Goal: Task Accomplishment & Management: Manage account settings

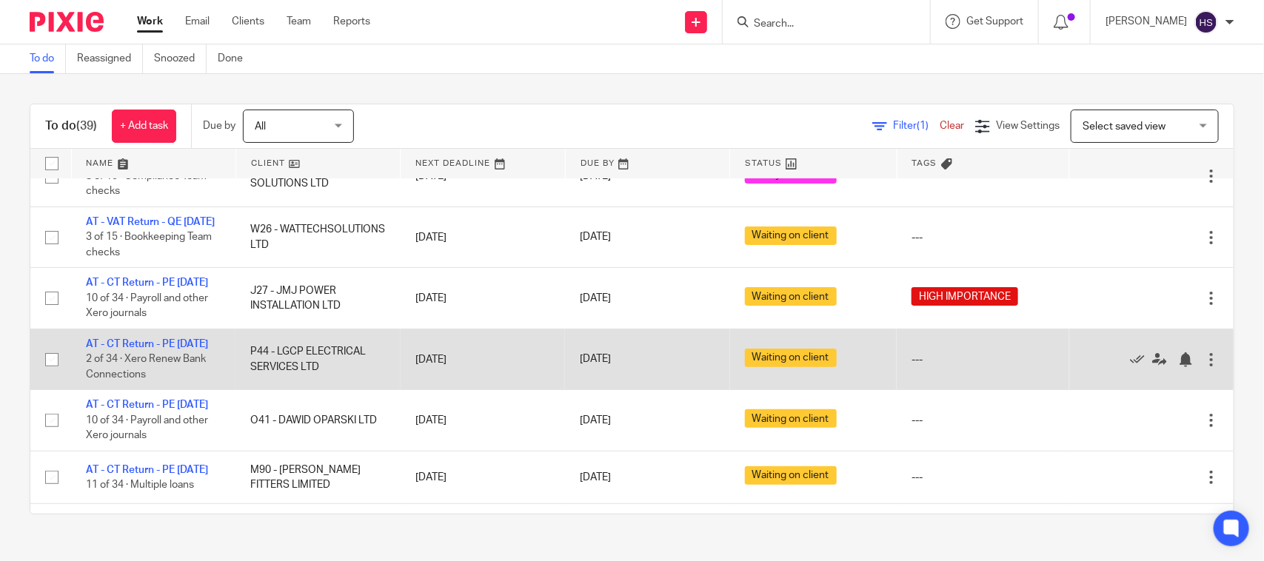
scroll to position [123, 0]
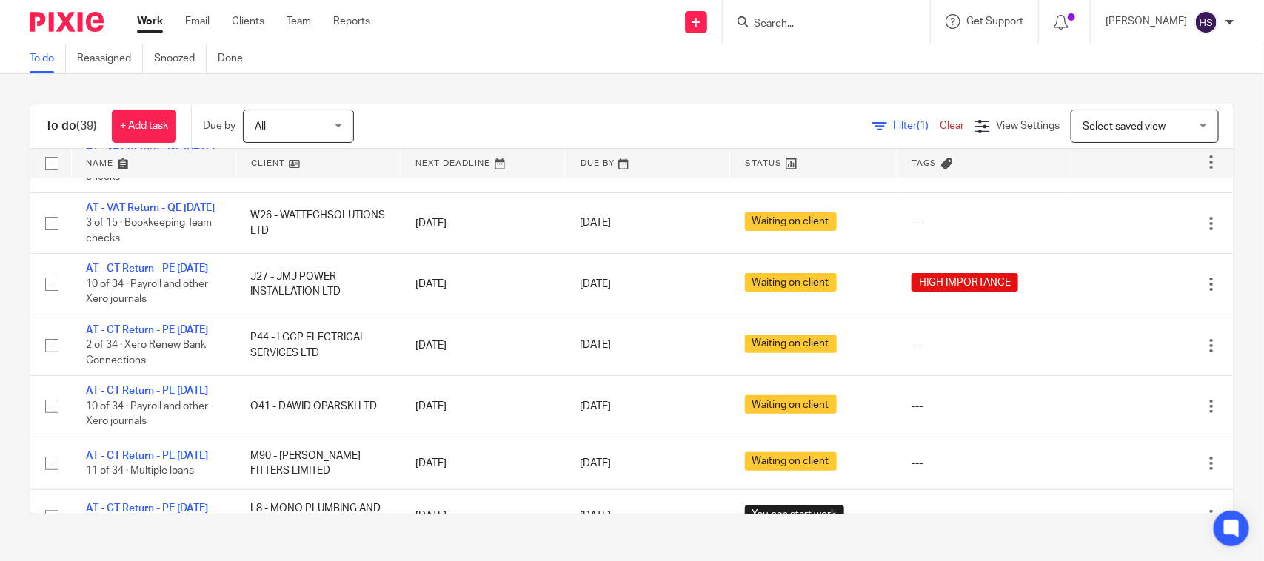
click at [158, 19] on link "Work" at bounding box center [150, 21] width 26 height 15
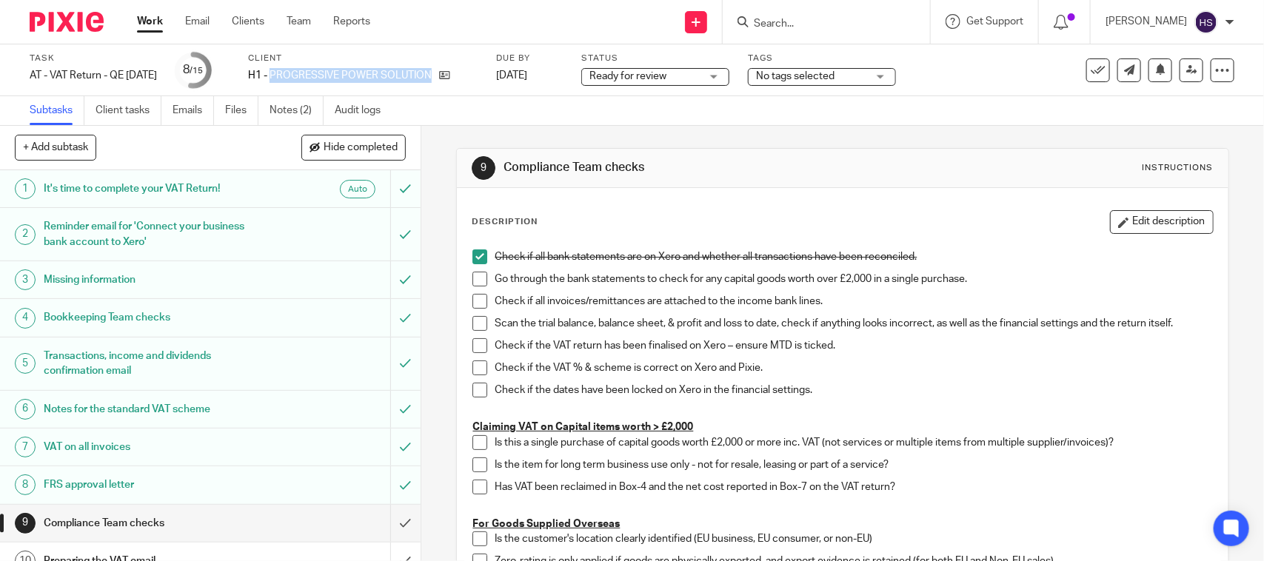
drag, startPoint x: 290, startPoint y: 68, endPoint x: 479, endPoint y: 75, distance: 189.0
click at [478, 75] on div "H1 - PROGRESSIVE POWER SOLUTIONS LTD" at bounding box center [363, 75] width 230 height 15
copy div "PROGRESSIVE POWER SOLUTIONS LTD"
click at [275, 110] on link "Notes (2)" at bounding box center [297, 110] width 54 height 29
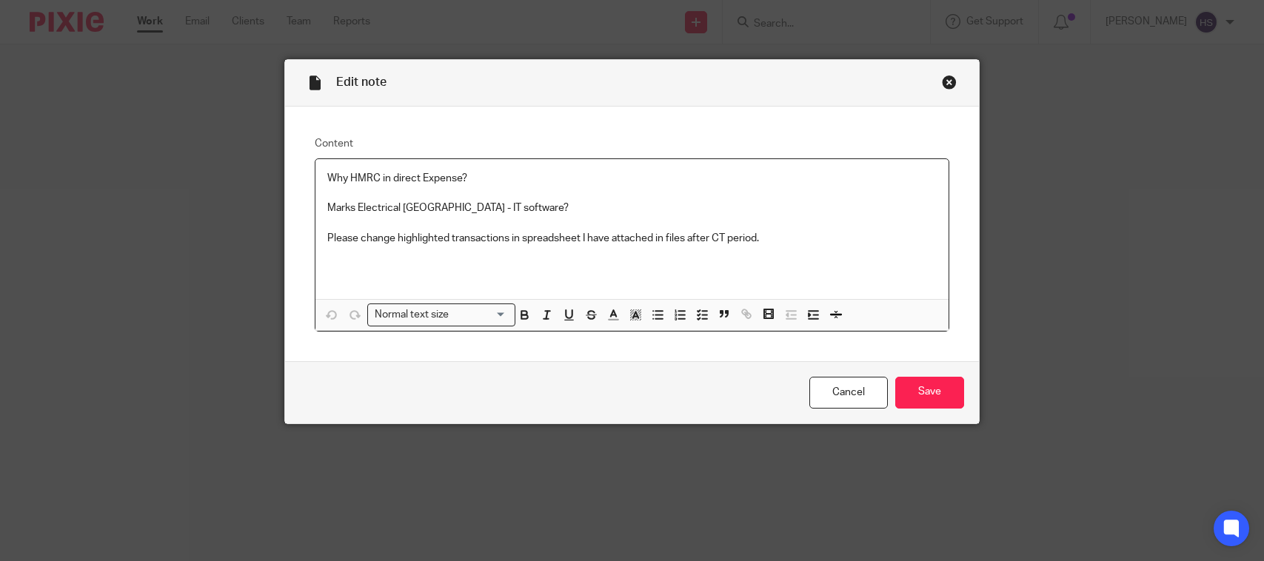
click at [515, 180] on p "Why HMRC in direct Expense?" at bounding box center [632, 178] width 610 height 15
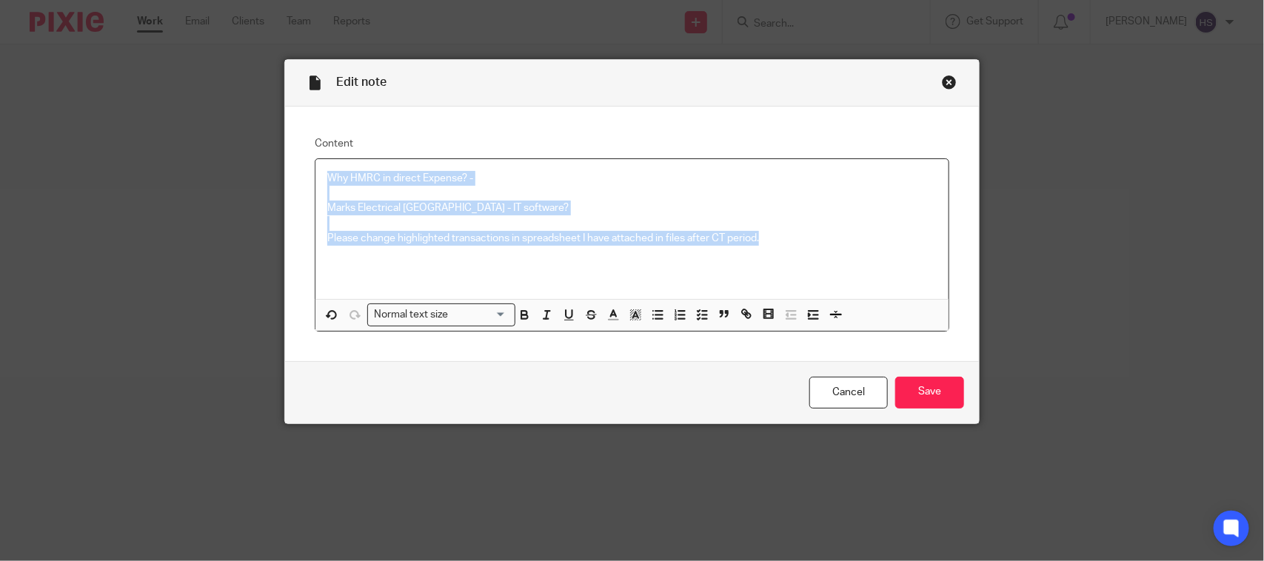
drag, startPoint x: 815, startPoint y: 241, endPoint x: 76, endPoint y: 136, distance: 747.3
click at [76, 136] on div "Edit note Content Why HMRC in direct Expense? - Marks Electrical Leicester - IT…" at bounding box center [632, 280] width 1264 height 561
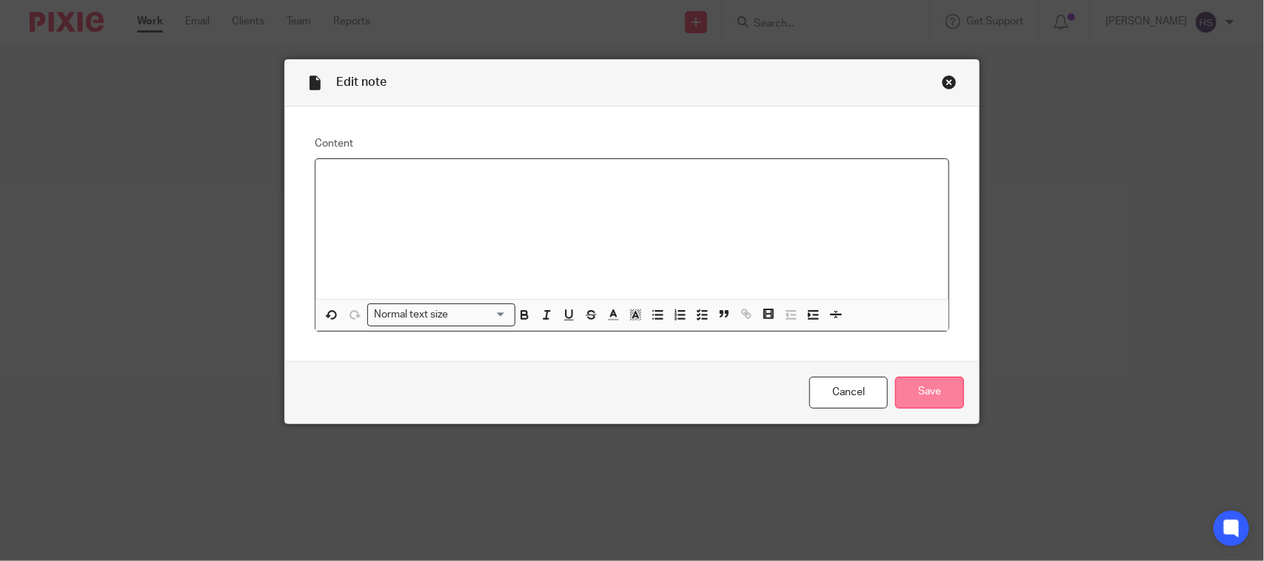
click at [941, 387] on input "Save" at bounding box center [929, 393] width 69 height 32
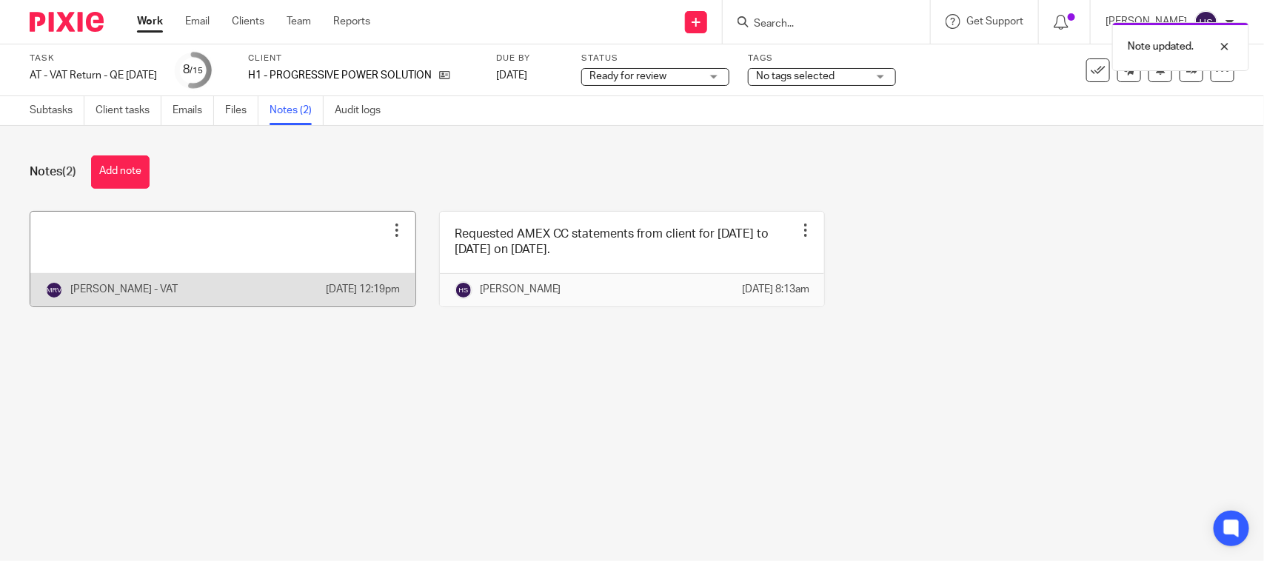
click at [386, 238] on div "Edit note Delete note" at bounding box center [397, 230] width 22 height 22
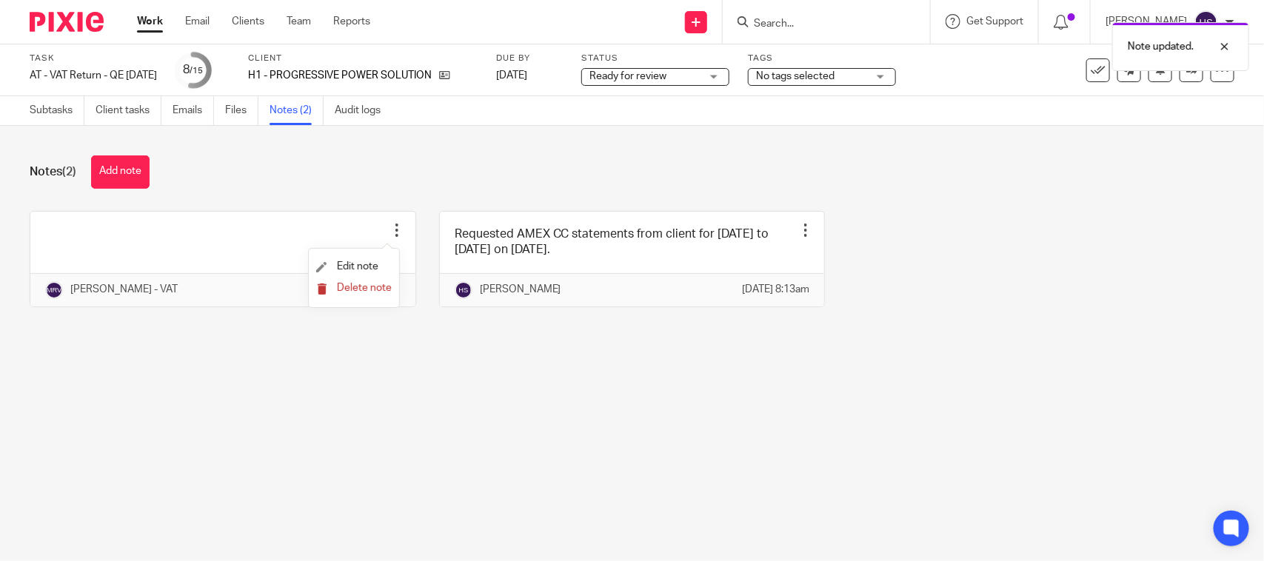
click at [367, 287] on span "Delete note" at bounding box center [364, 288] width 55 height 10
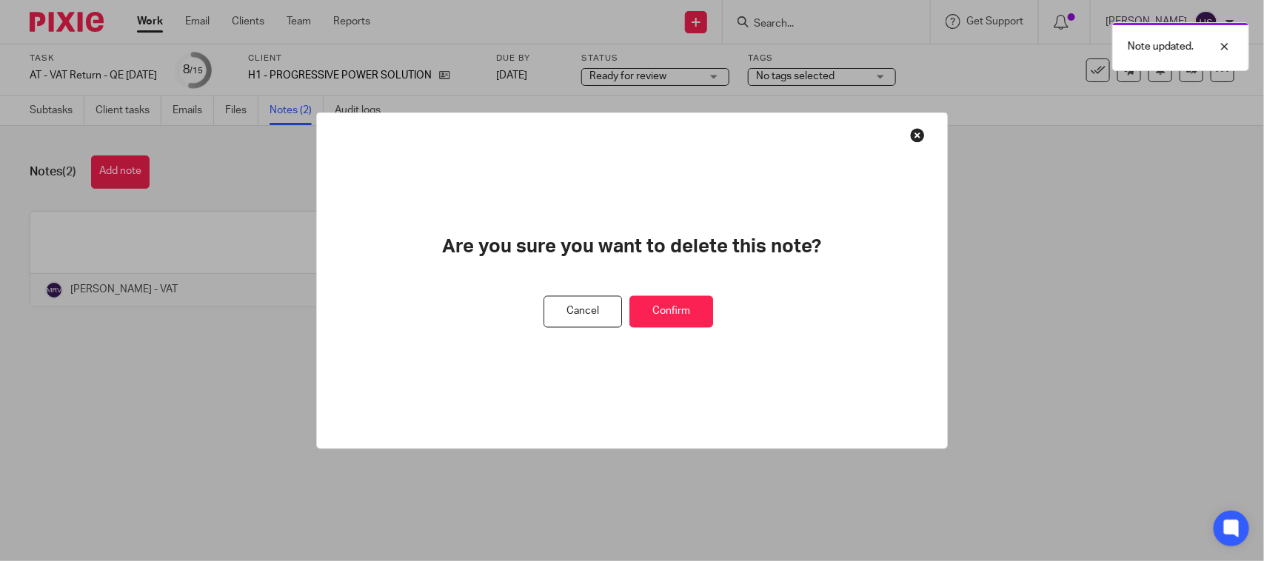
drag, startPoint x: 702, startPoint y: 318, endPoint x: 690, endPoint y: 318, distance: 11.9
click at [704, 318] on button "Confirm" at bounding box center [672, 312] width 84 height 32
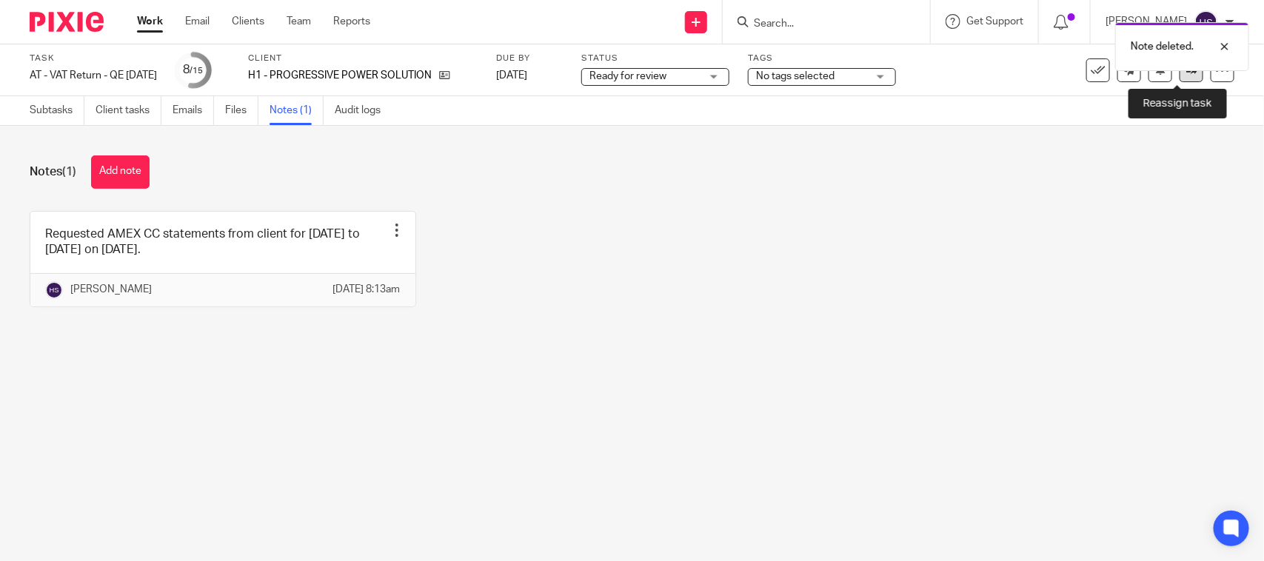
click at [1180, 76] on link at bounding box center [1192, 71] width 24 height 24
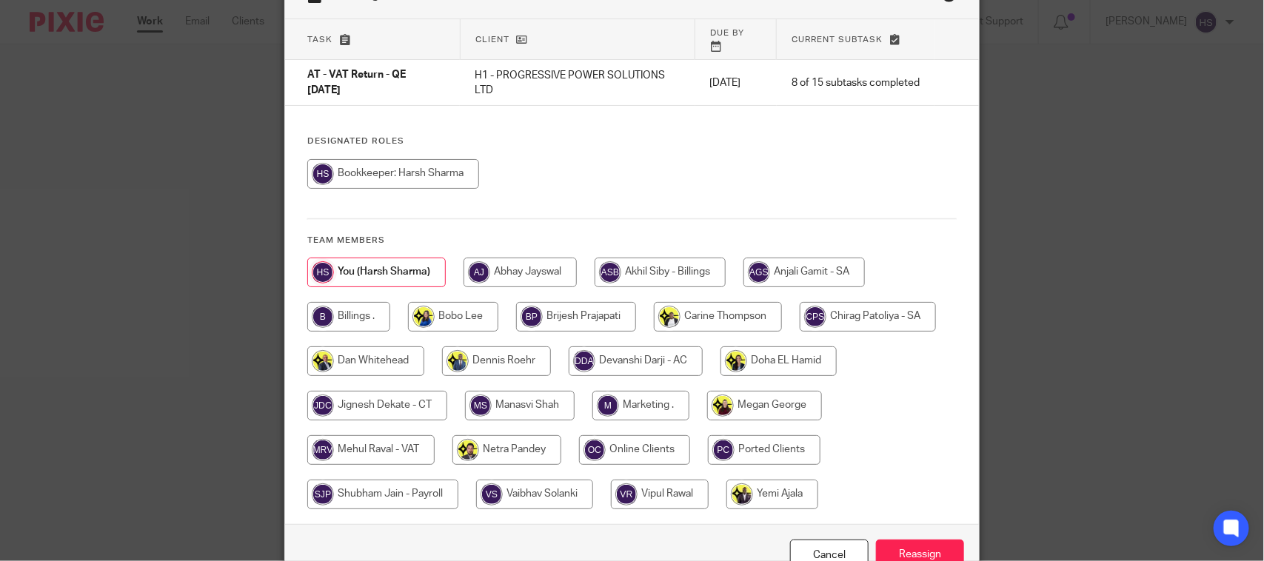
scroll to position [161, 0]
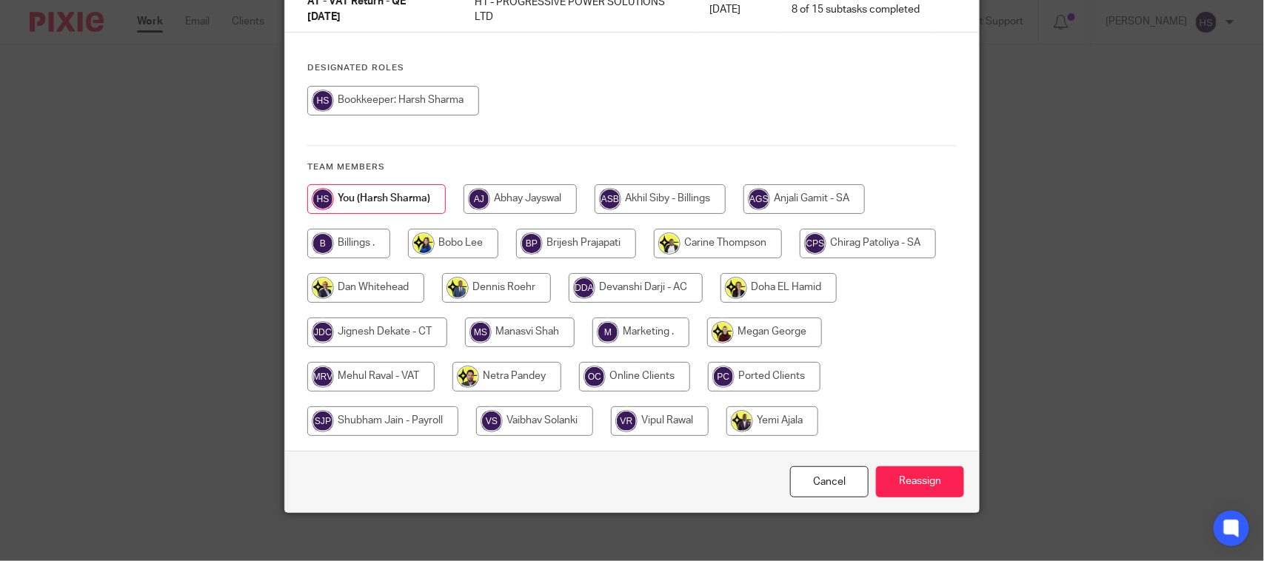
click at [386, 364] on input "radio" at bounding box center [370, 377] width 127 height 30
radio input "true"
click at [919, 452] on div "Cancel Reassign" at bounding box center [632, 482] width 694 height 62
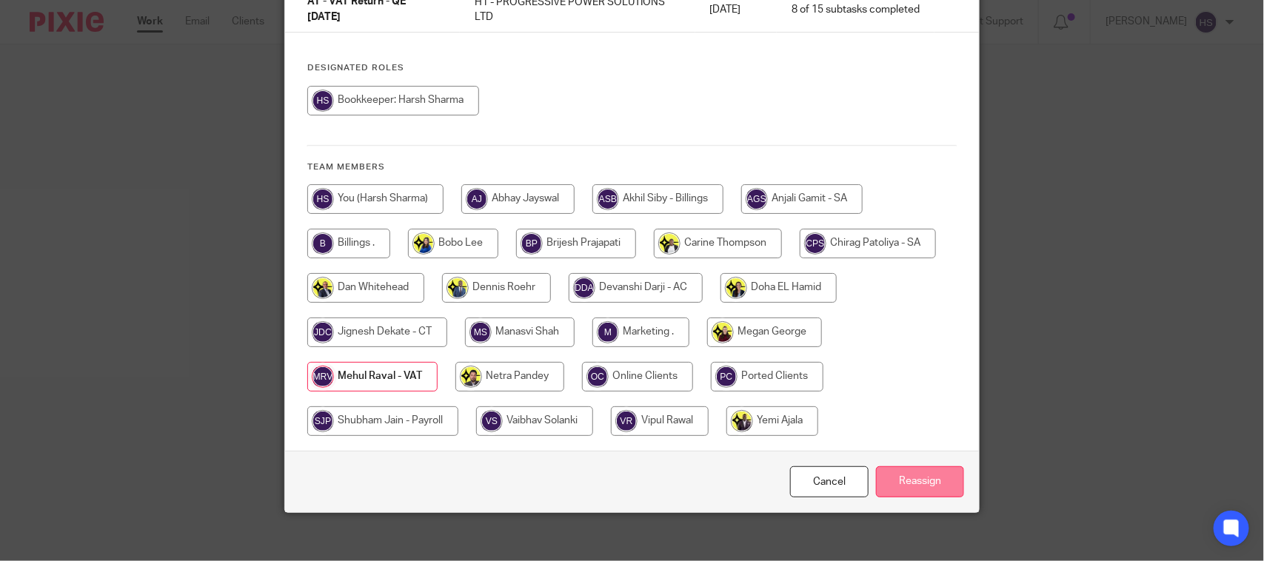
click at [912, 467] on input "Reassign" at bounding box center [920, 483] width 88 height 32
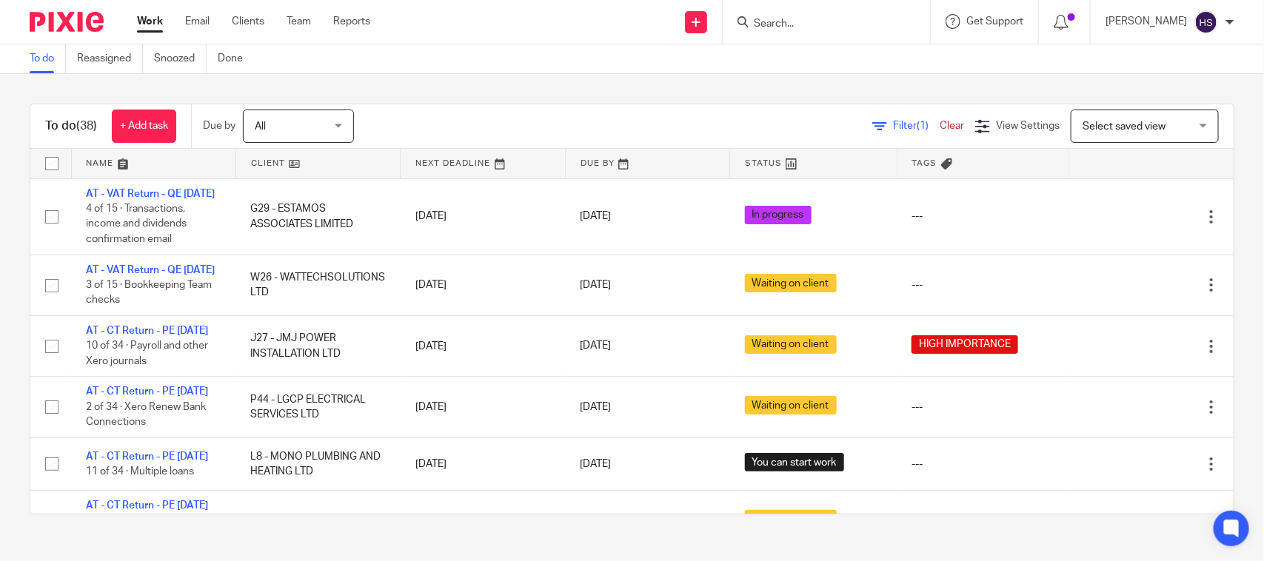
click at [150, 24] on link "Work" at bounding box center [150, 21] width 26 height 15
click at [143, 16] on link "Work" at bounding box center [150, 21] width 26 height 15
click at [444, 76] on div "To do (38) + Add task Due by All All [DATE] [DATE] This week Next week This mon…" at bounding box center [632, 309] width 1264 height 470
click at [150, 22] on link "Work" at bounding box center [150, 21] width 26 height 15
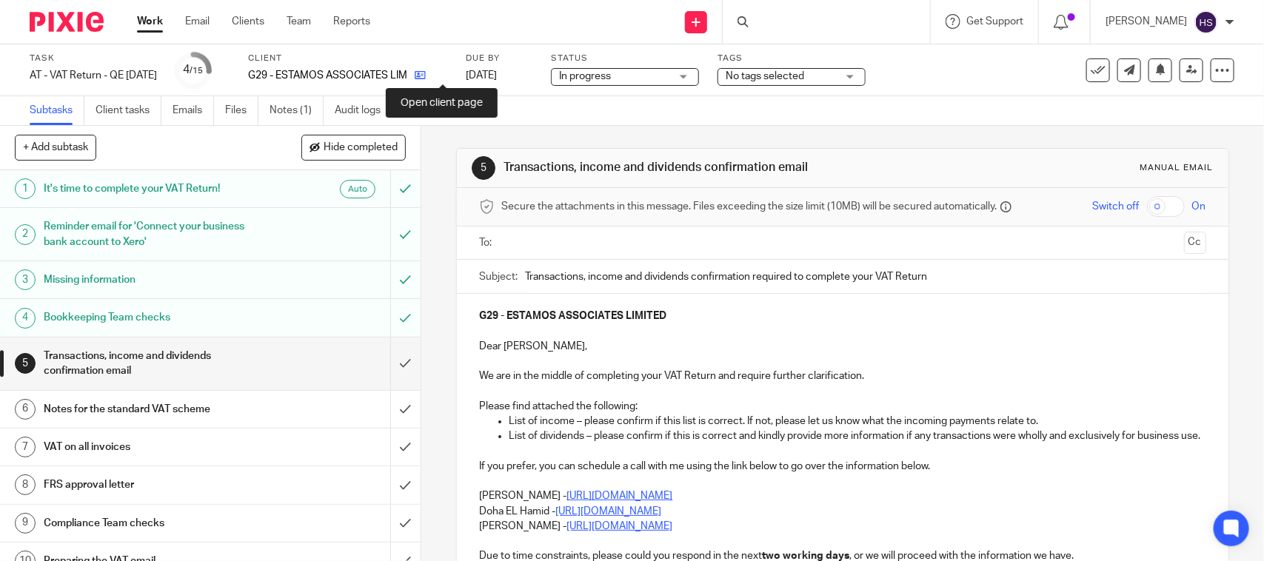
click at [426, 73] on icon at bounding box center [420, 75] width 11 height 11
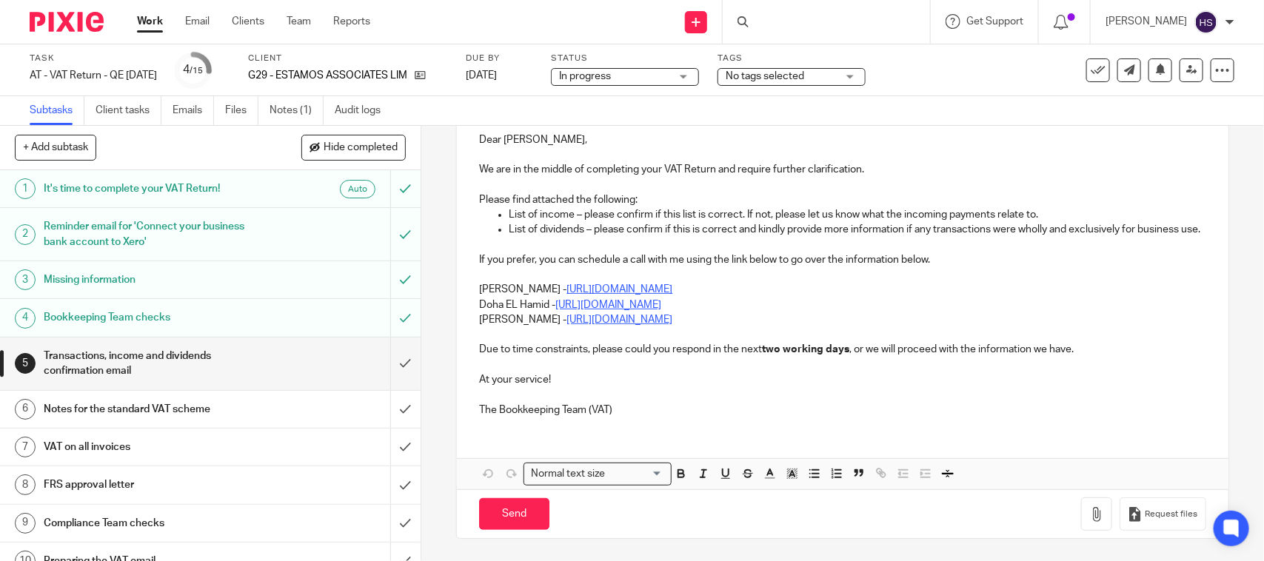
scroll to position [216, 0]
drag, startPoint x: 475, startPoint y: 293, endPoint x: 790, endPoint y: 306, distance: 315.0
click at [790, 306] on div "G29 - ESTAMOS ASSOCIATES LIMITED Dear [PERSON_NAME], We are in the middle of co…" at bounding box center [842, 257] width 771 height 341
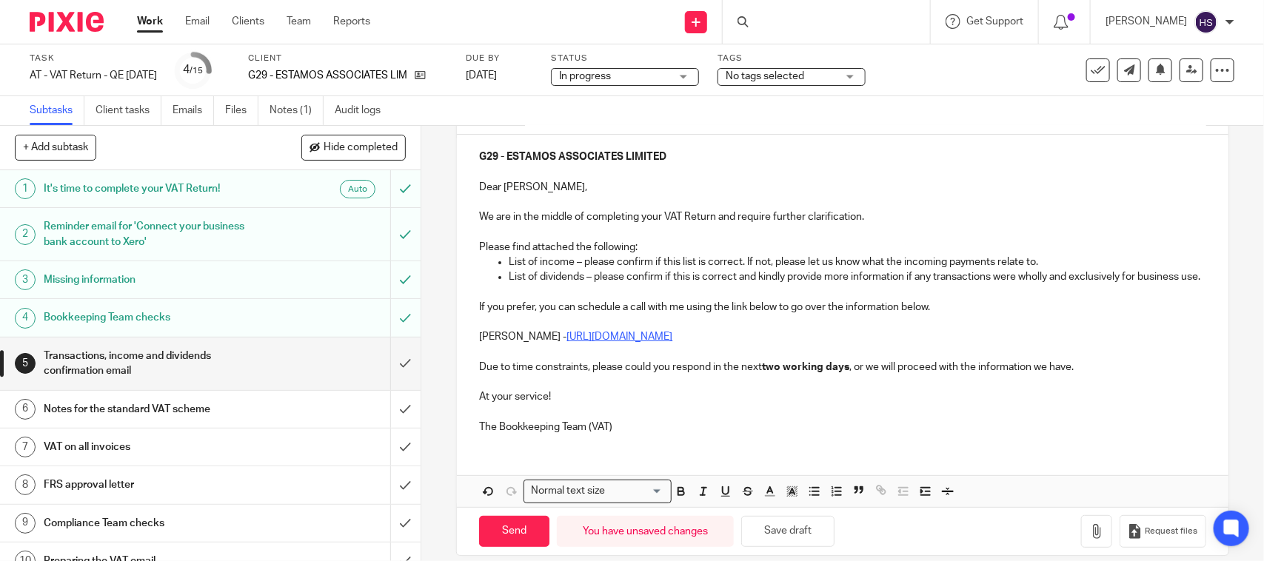
scroll to position [193, 0]
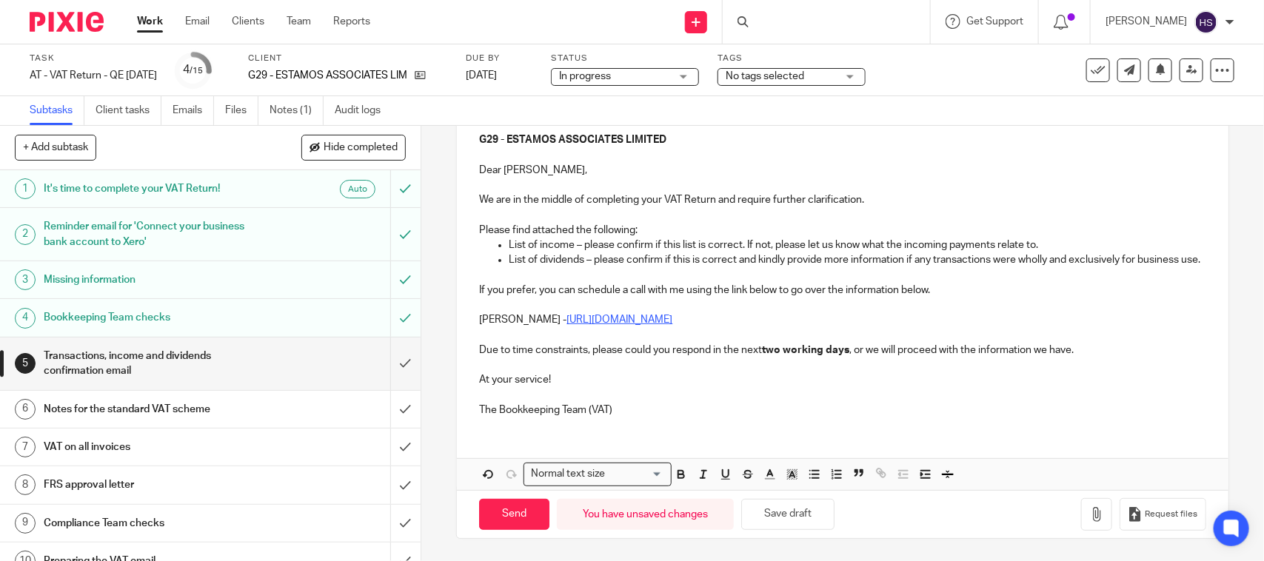
click at [686, 430] on div "G29 - ESTAMOS ASSOCIATES LIMITED Dear [PERSON_NAME], We are in the middle of co…" at bounding box center [842, 304] width 771 height 372
click at [691, 417] on div "G29 - ESTAMOS ASSOCIATES LIMITED Dear Gerard, We are in the middle of completin…" at bounding box center [842, 273] width 771 height 311
click at [771, 516] on button "Save draft" at bounding box center [787, 515] width 93 height 32
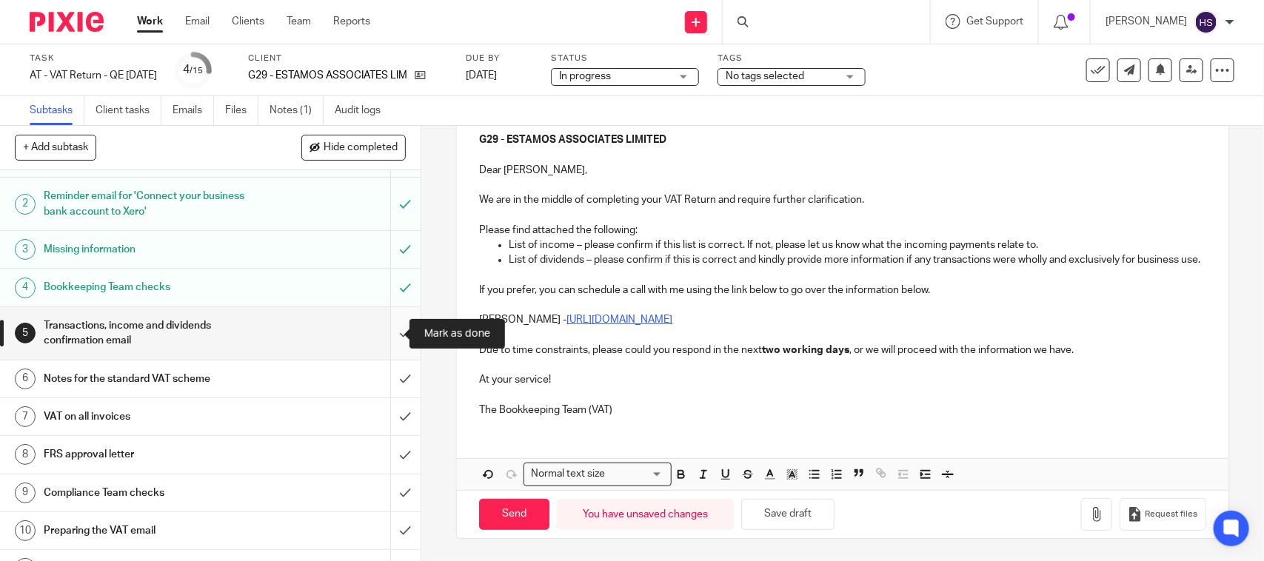
click at [386, 326] on input "submit" at bounding box center [210, 333] width 421 height 53
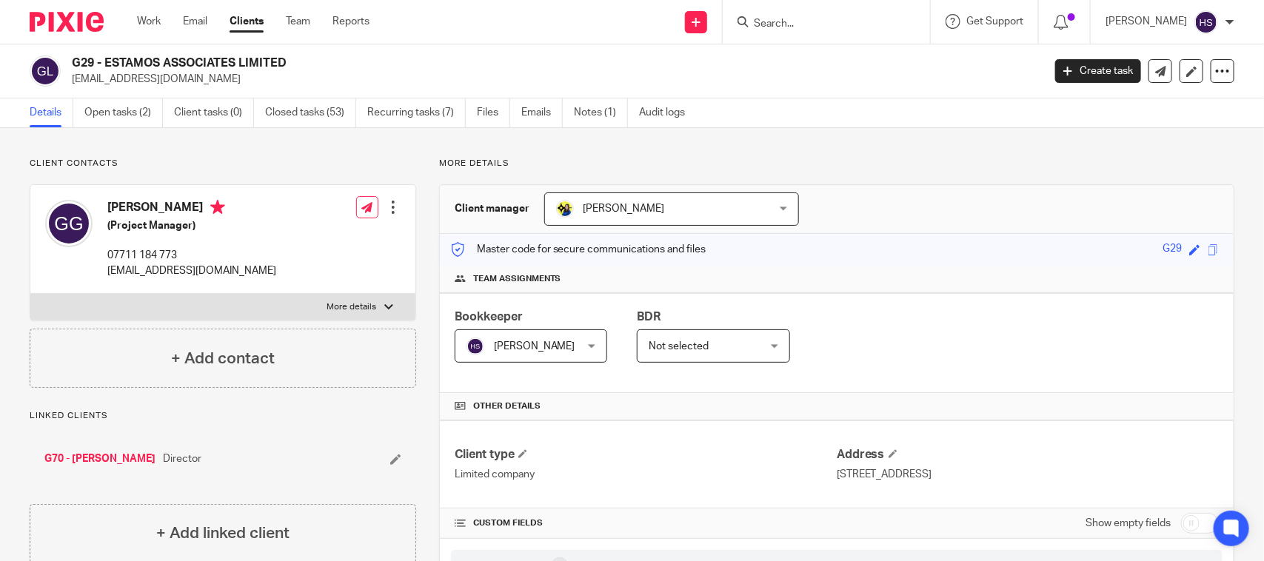
click at [524, 60] on h2 "G29 - ESTAMOS ASSOCIATES LIMITED" at bounding box center [456, 64] width 769 height 16
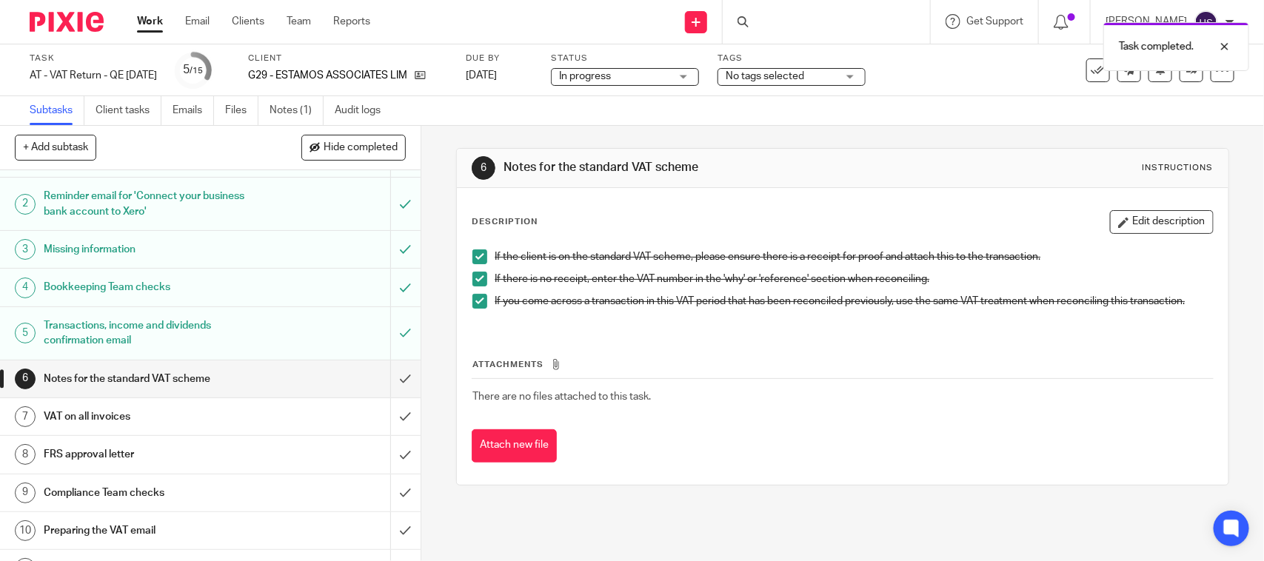
scroll to position [61, 0]
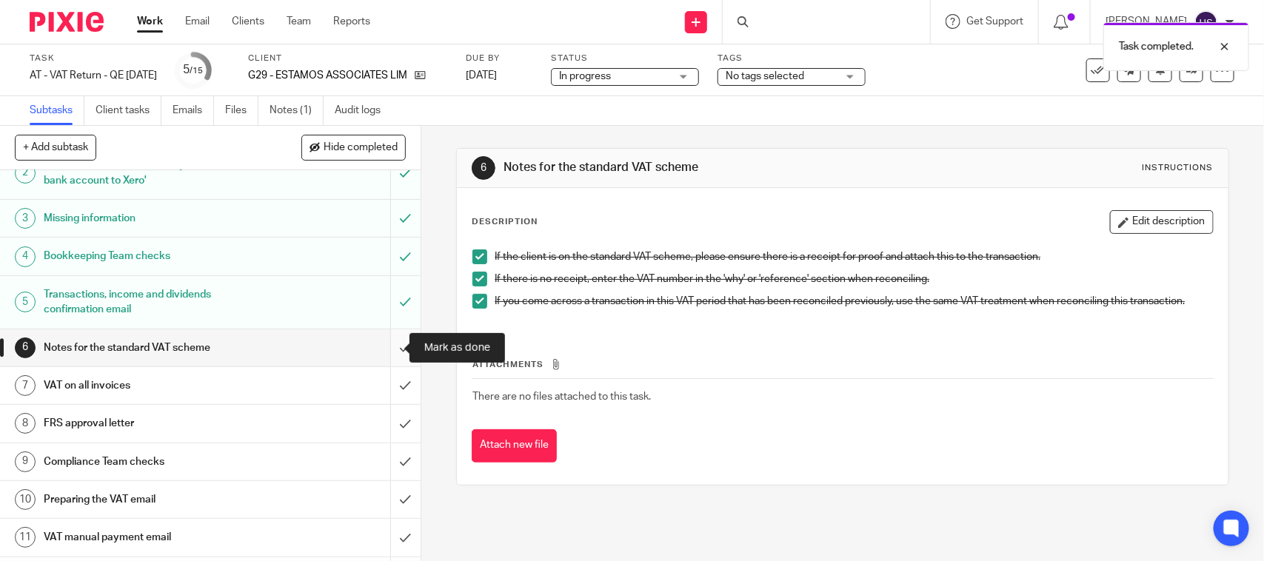
click at [390, 350] on input "submit" at bounding box center [210, 348] width 421 height 37
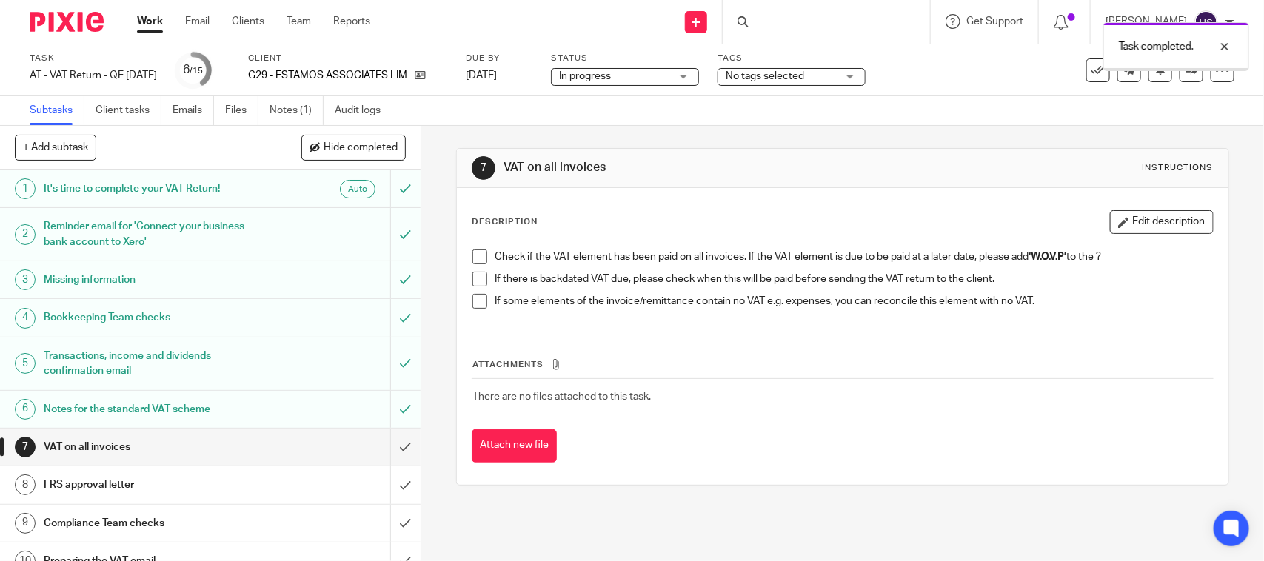
scroll to position [154, 0]
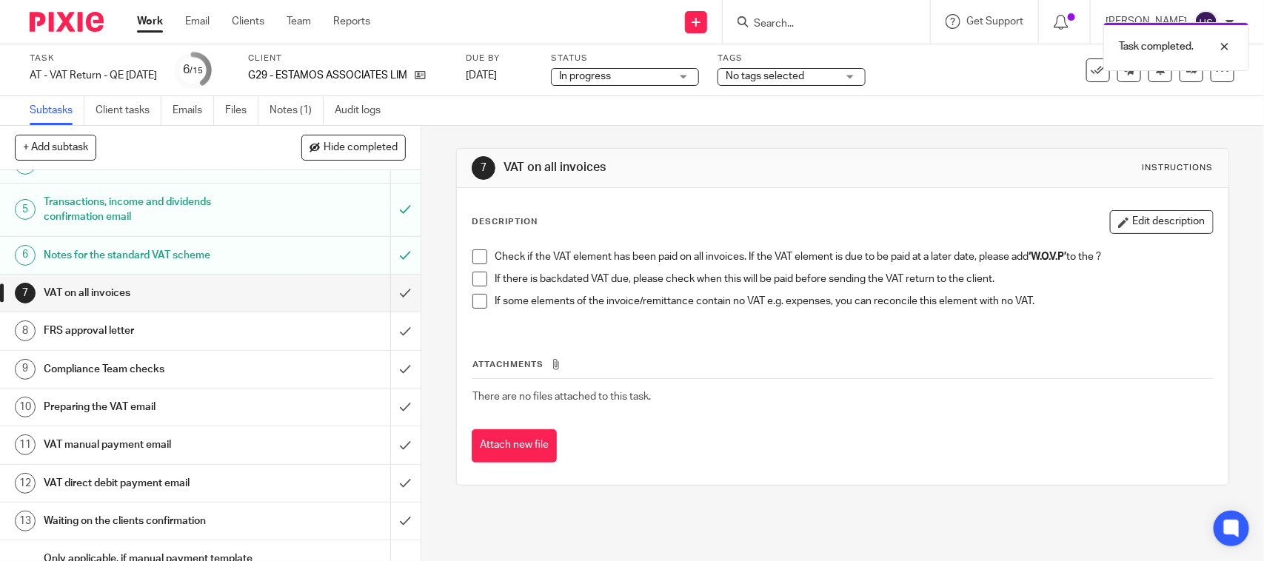
drag, startPoint x: 471, startPoint y: 258, endPoint x: 473, endPoint y: 278, distance: 20.1
click at [473, 258] on span at bounding box center [480, 257] width 15 height 15
click at [473, 280] on span at bounding box center [480, 279] width 15 height 15
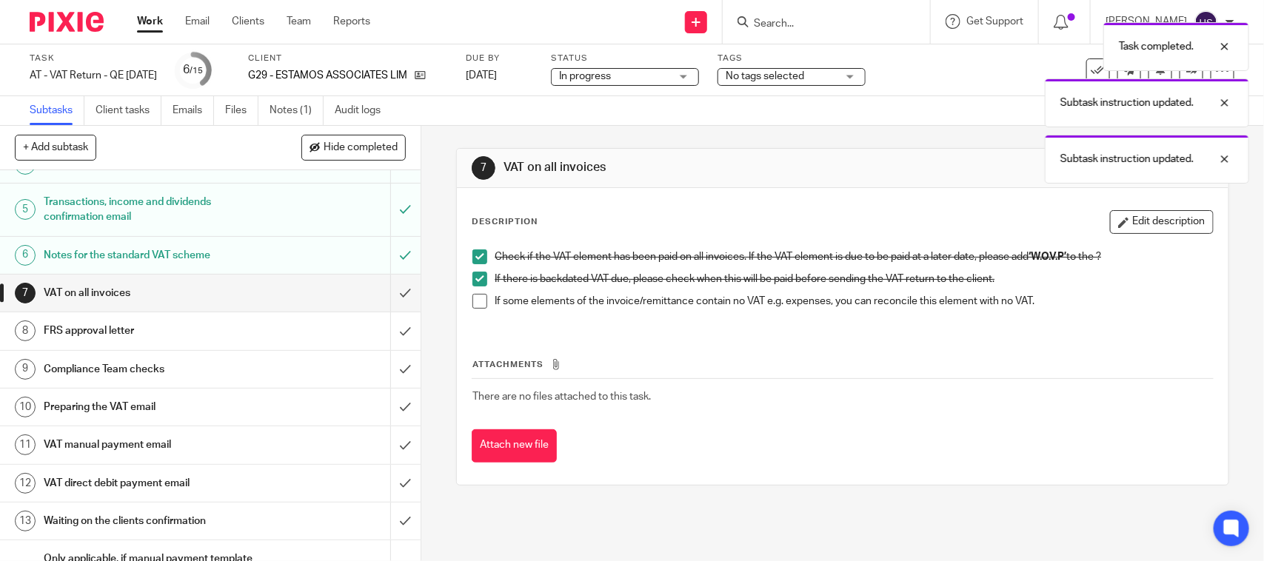
click at [473, 306] on span at bounding box center [480, 301] width 15 height 15
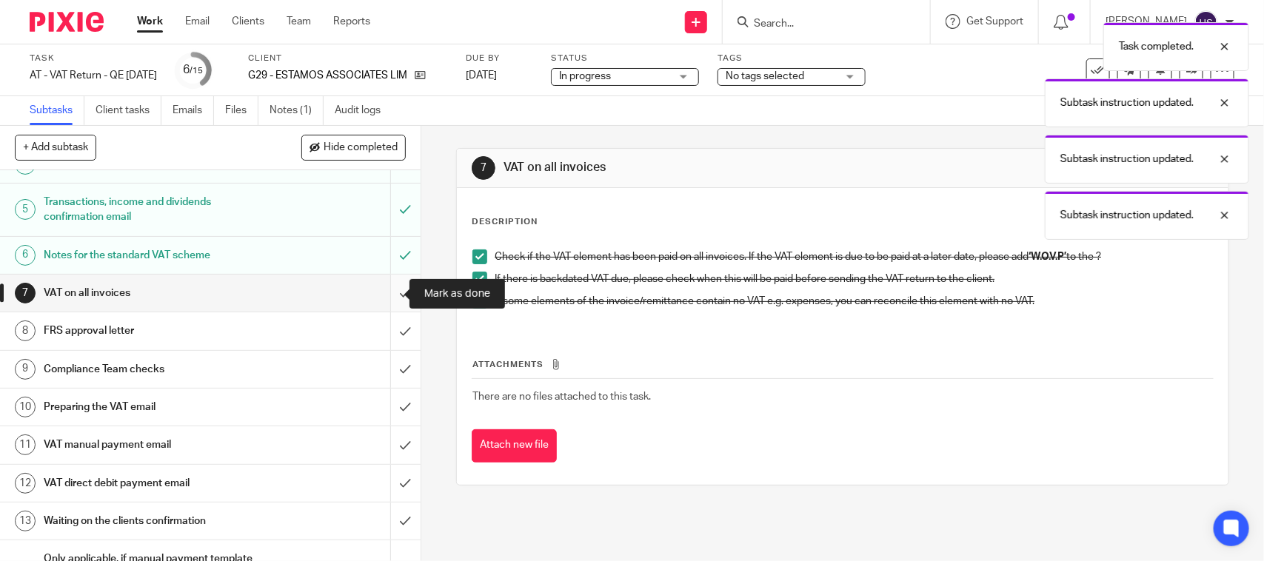
click at [380, 297] on input "submit" at bounding box center [210, 293] width 421 height 37
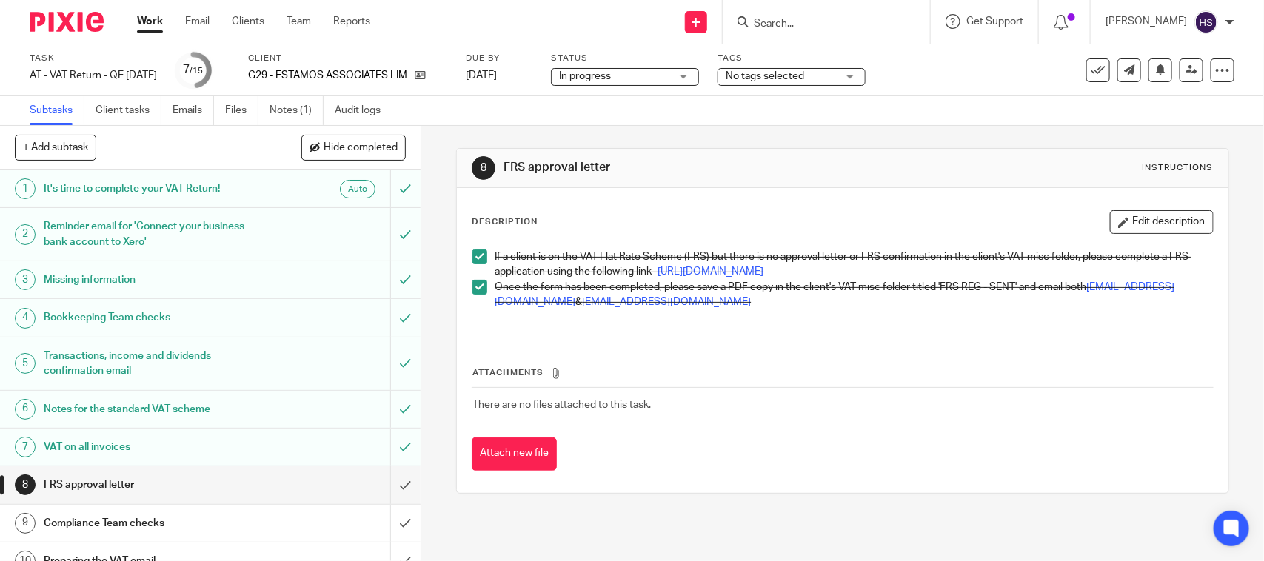
click at [408, 42] on div "Work Email Clients Team Reports Work Email Clients Team Reports Settings Send n…" at bounding box center [632, 22] width 1264 height 44
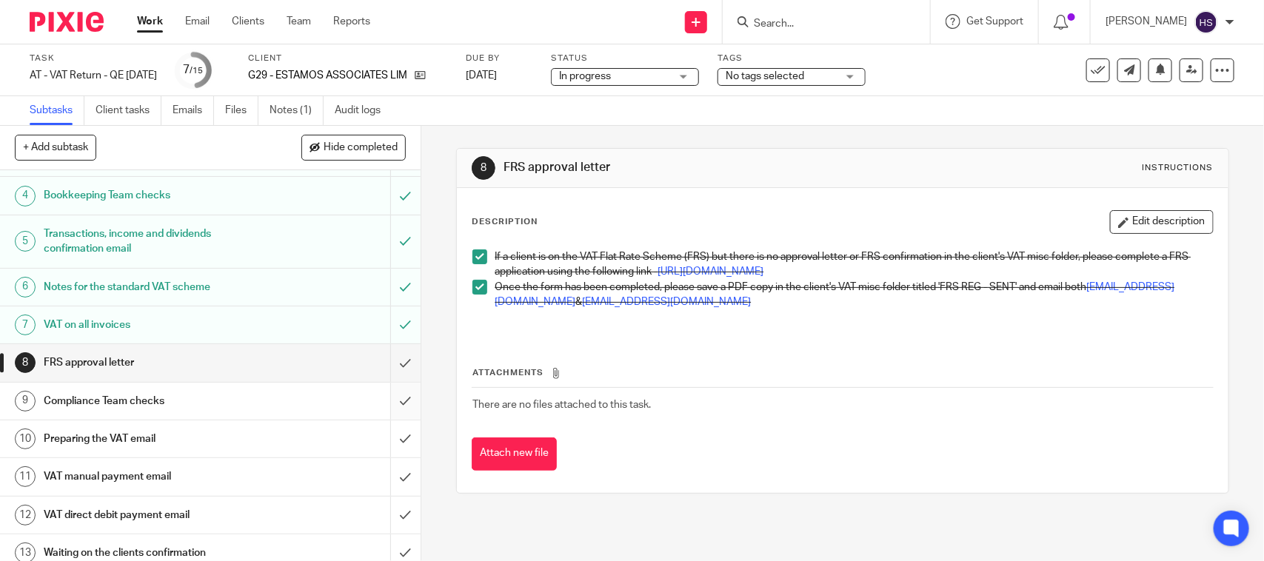
scroll to position [123, 0]
click at [387, 364] on input "submit" at bounding box center [210, 362] width 421 height 37
click at [604, 69] on span "In progress" at bounding box center [614, 77] width 111 height 16
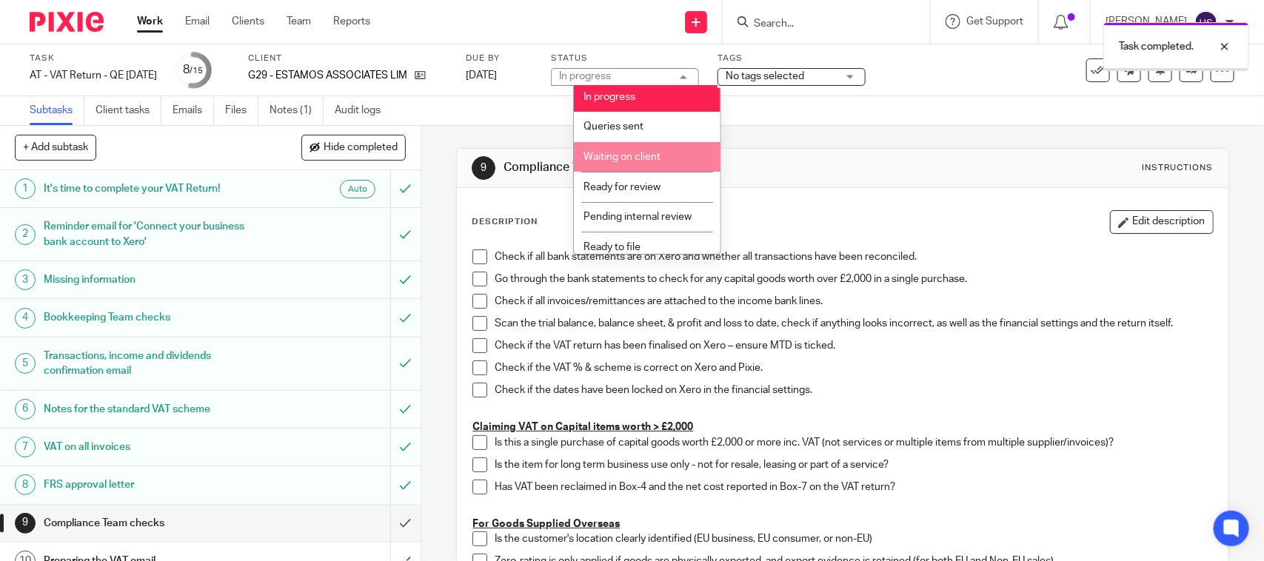
scroll to position [70, 0]
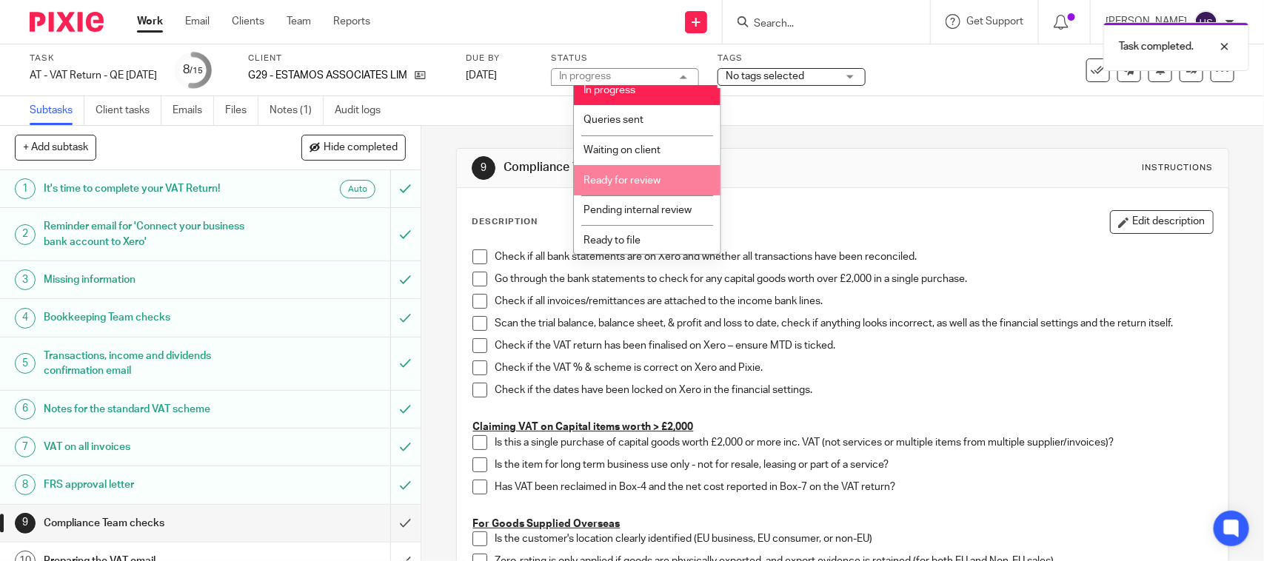
click at [650, 169] on li "Ready for review" at bounding box center [647, 180] width 147 height 30
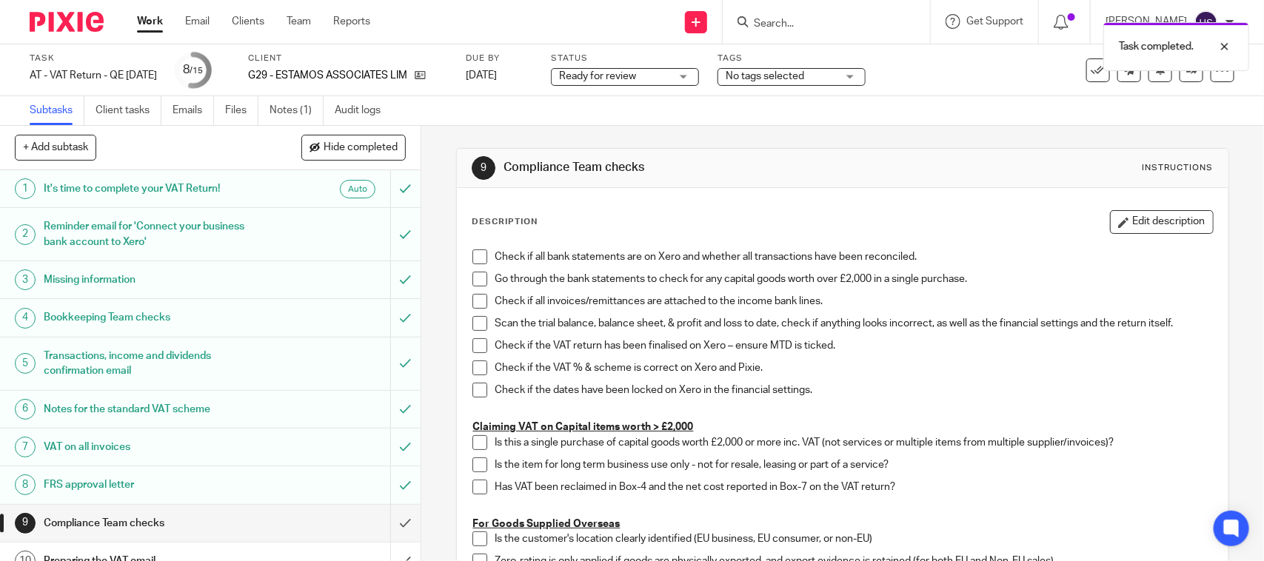
drag, startPoint x: 1172, startPoint y: 82, endPoint x: 1189, endPoint y: 80, distance: 16.4
click at [1175, 82] on div "Task AT - VAT Return - QE 31-07-2025 Save AT - VAT Return - QE 31-07-2025 8 /15…" at bounding box center [632, 71] width 1205 height 36
click at [1180, 76] on link at bounding box center [1192, 71] width 24 height 24
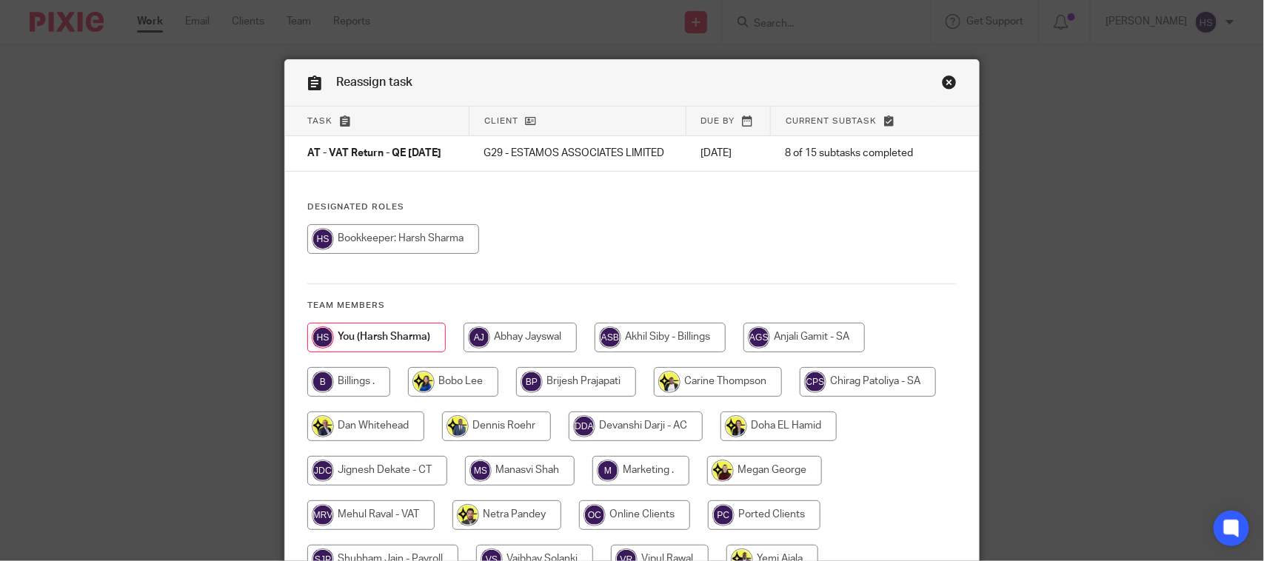
scroll to position [161, 0]
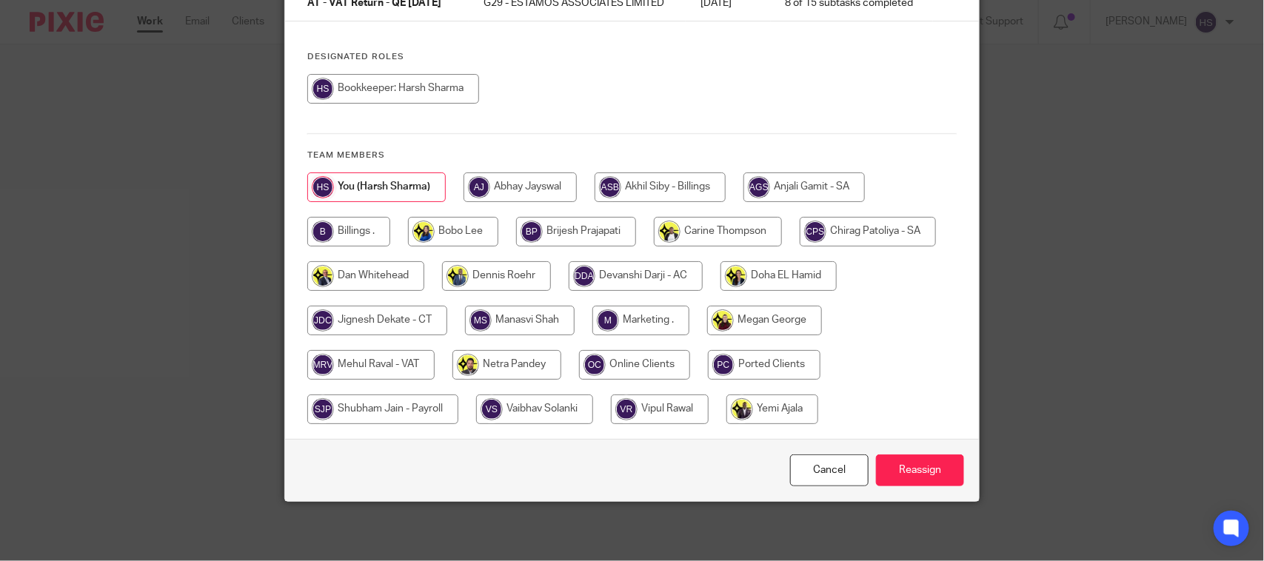
click at [420, 365] on input "radio" at bounding box center [370, 365] width 127 height 30
radio input "true"
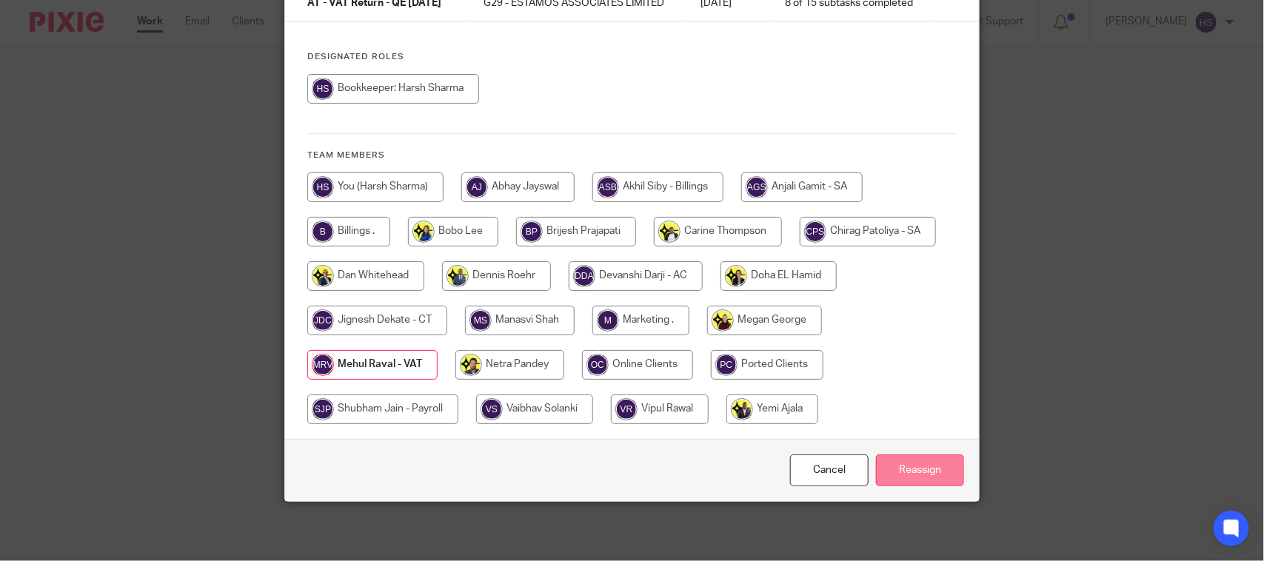
click at [912, 486] on input "Reassign" at bounding box center [920, 471] width 88 height 32
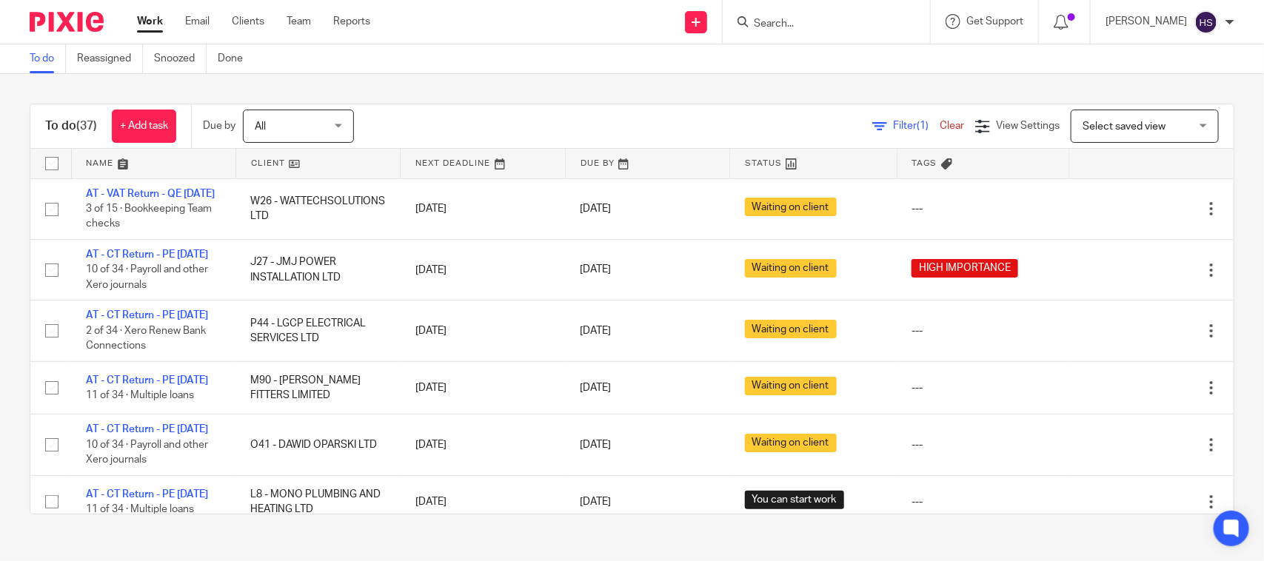
click at [145, 24] on link "Work" at bounding box center [150, 21] width 26 height 15
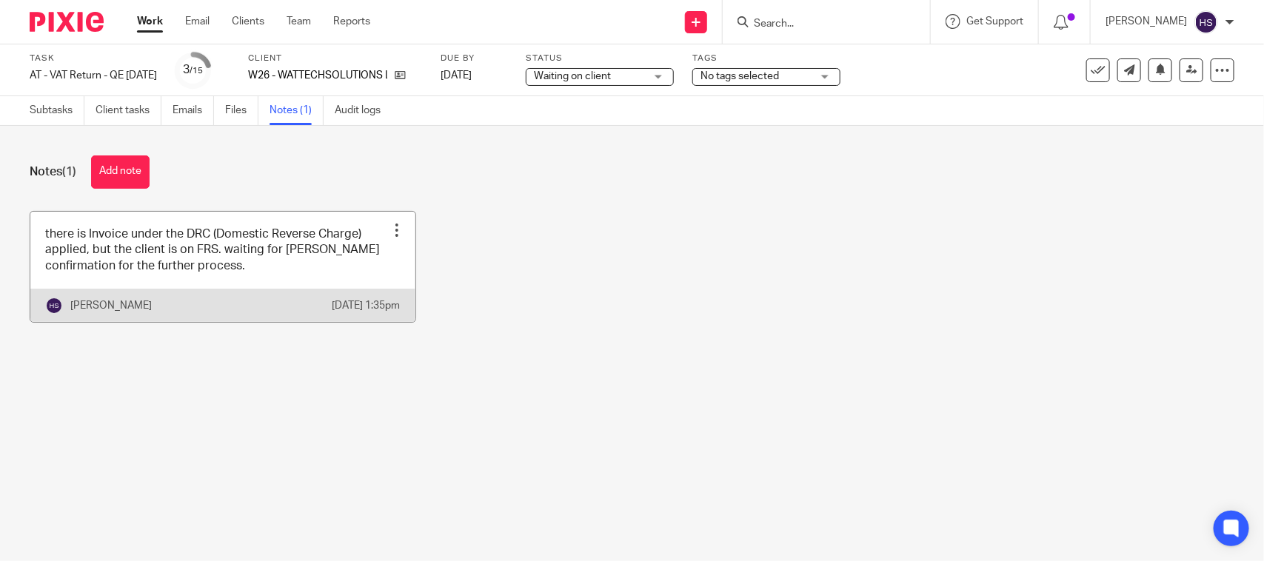
click at [256, 220] on link at bounding box center [222, 267] width 385 height 110
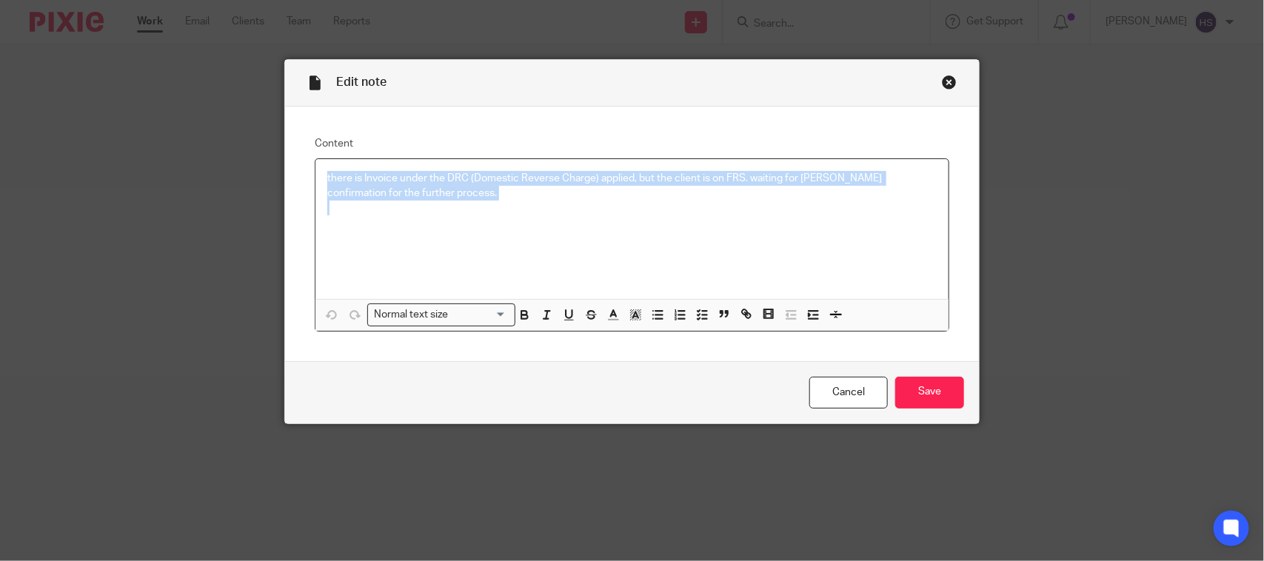
drag, startPoint x: 423, startPoint y: 187, endPoint x: 279, endPoint y: 173, distance: 144.4
click at [285, 173] on div "Content there is Invoice under the DRC (Domestic Reverse Charge) applied, but t…" at bounding box center [632, 234] width 694 height 255
copy p "there is Invoice under the DRC (Domestic Reverse Charge) applied, but the clien…"
click at [598, 222] on div "there is Invoice under the DRC (Domestic Reverse Charge) applied, but the clien…" at bounding box center [632, 229] width 633 height 140
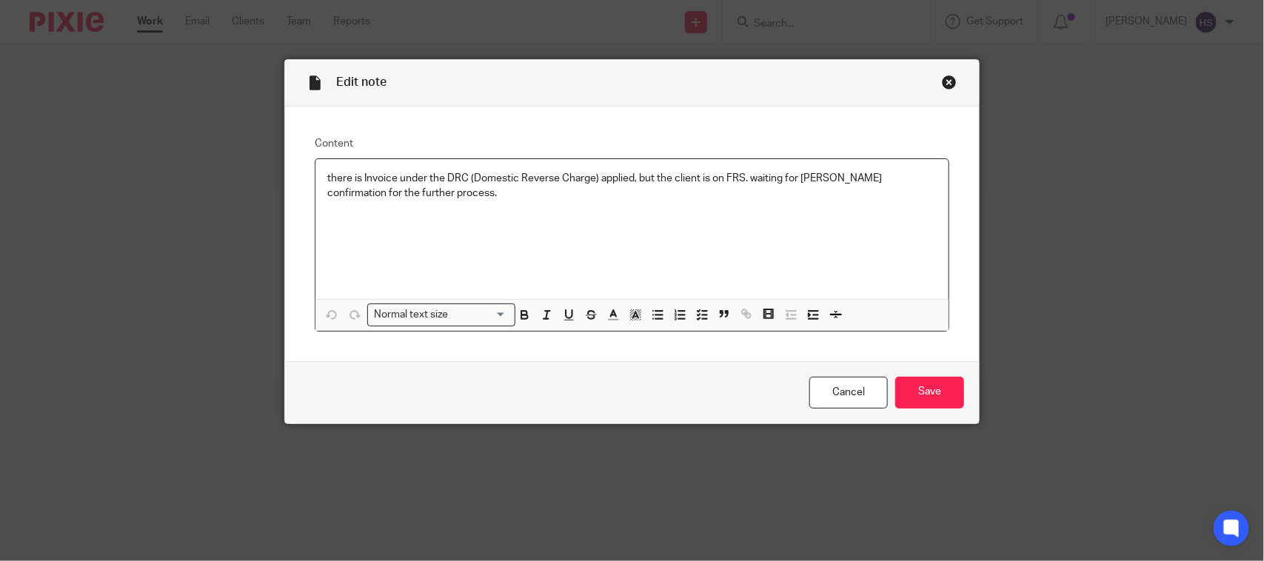
click at [598, 222] on div "there is Invoice under the DRC (Domestic Reverse Charge) applied, but the clien…" at bounding box center [632, 229] width 633 height 140
drag, startPoint x: 598, startPoint y: 222, endPoint x: 538, endPoint y: 216, distance: 60.4
click at [595, 222] on div "there is Invoice under the DRC (Domestic Reverse Charge) applied, but the clien…" at bounding box center [632, 229] width 633 height 140
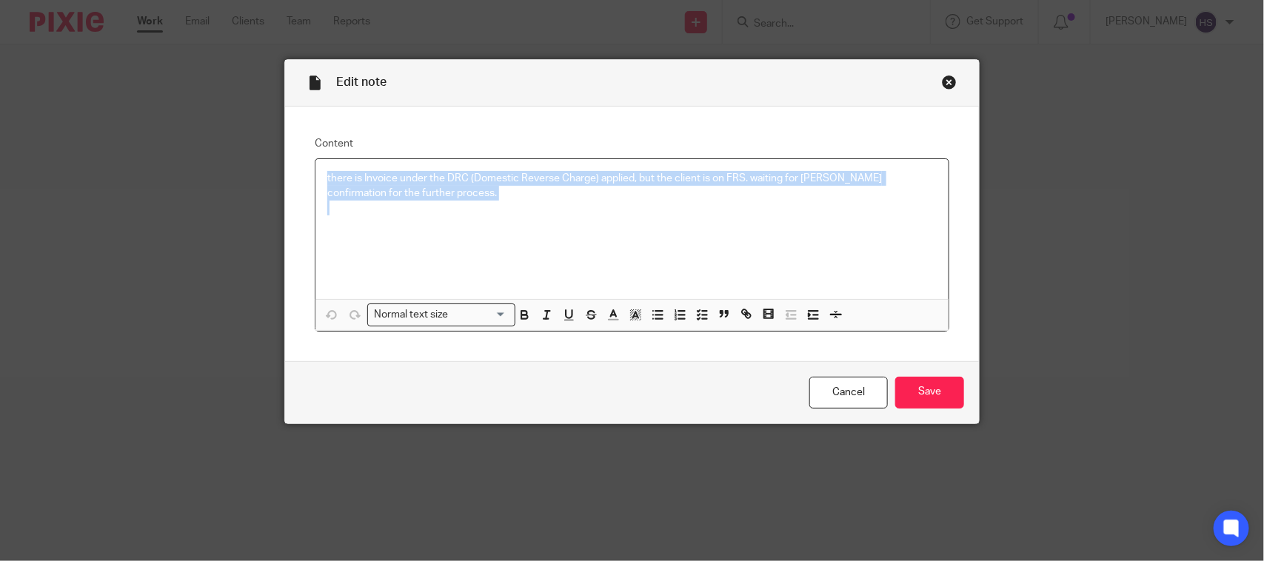
drag, startPoint x: 463, startPoint y: 201, endPoint x: 256, endPoint y: 149, distance: 213.8
click at [264, 148] on div "Edit note Content there is Invoice under the DRC (Domestic Reverse Charge) appl…" at bounding box center [632, 280] width 1264 height 561
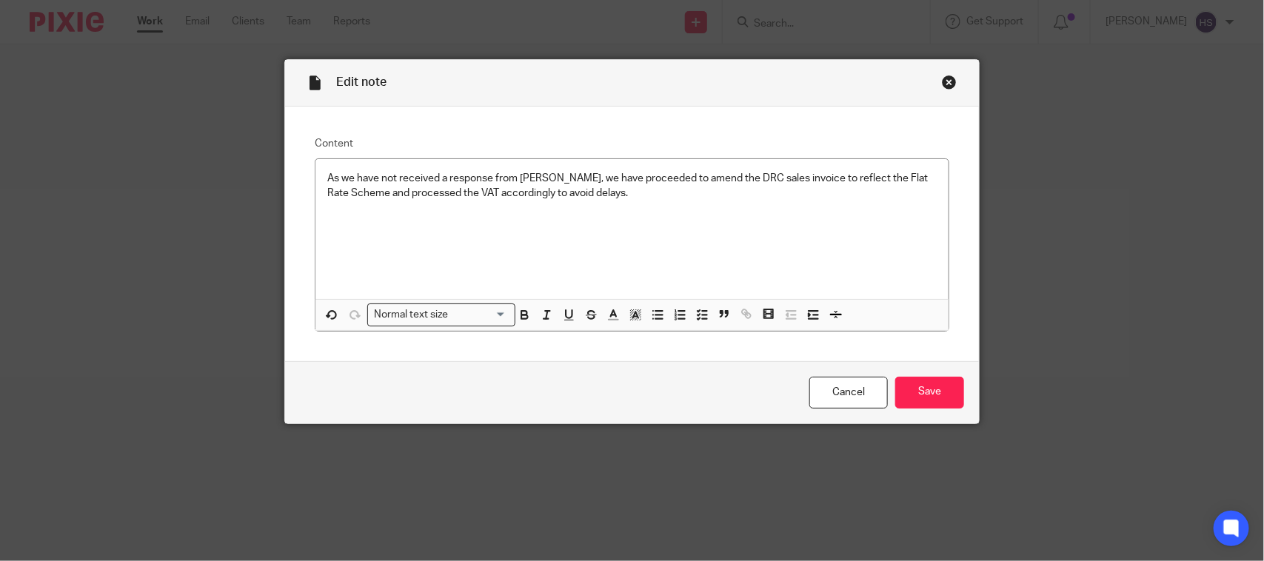
click at [942, 79] on div "Close this dialog window" at bounding box center [949, 82] width 15 height 15
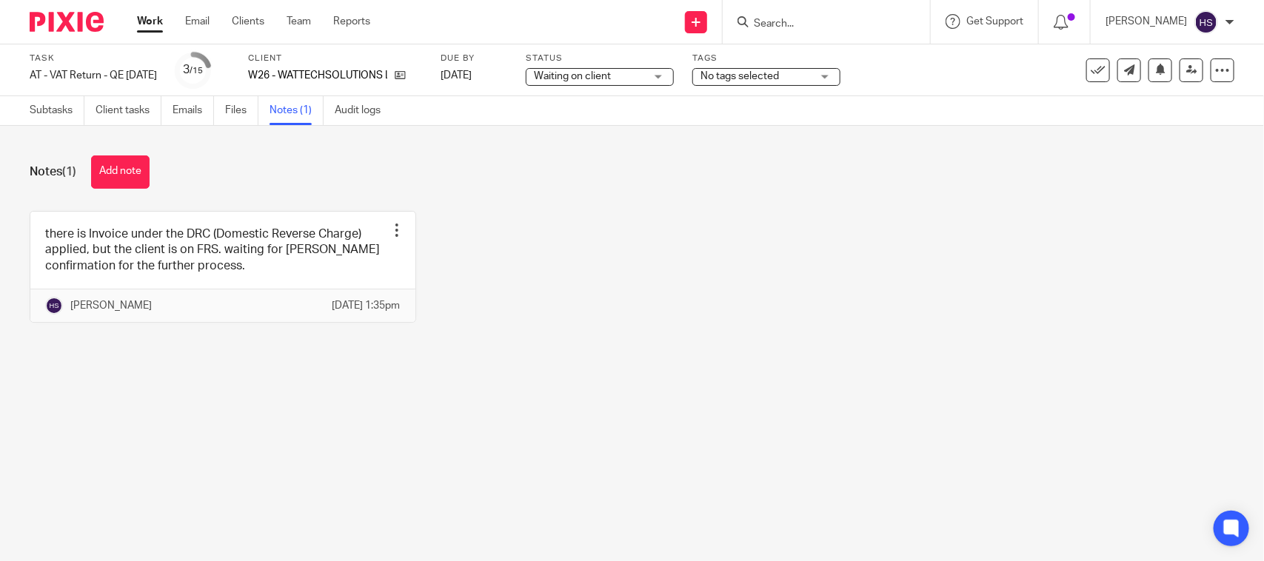
drag, startPoint x: 0, startPoint y: 0, endPoint x: 130, endPoint y: 169, distance: 212.9
click at [130, 169] on button "Add note" at bounding box center [120, 172] width 59 height 33
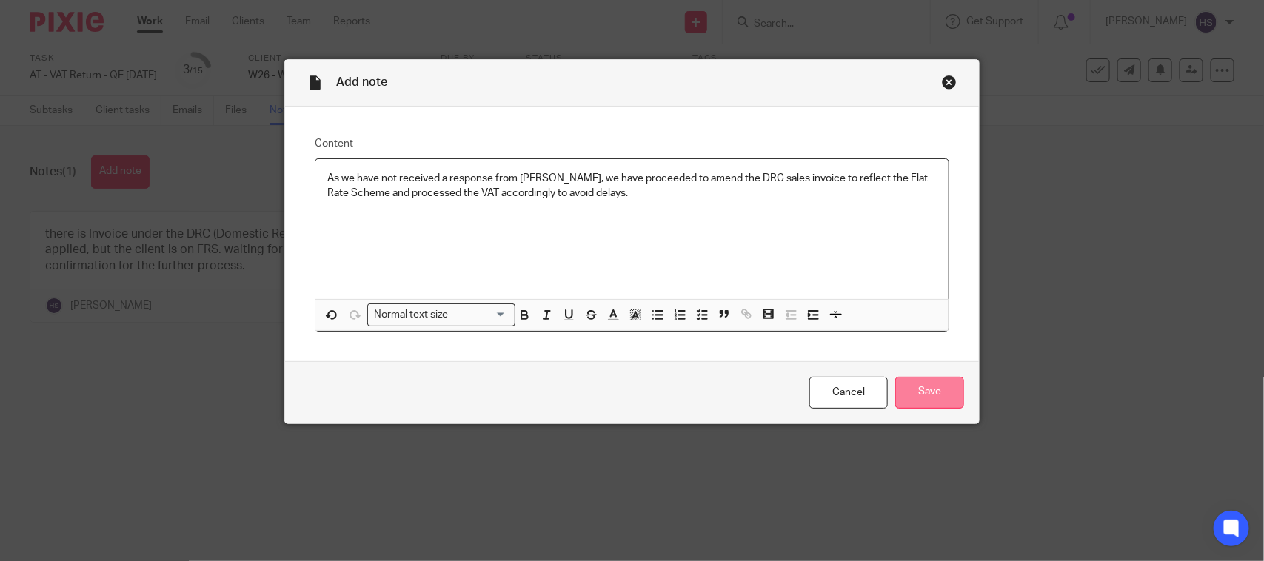
click at [935, 391] on input "Save" at bounding box center [929, 393] width 69 height 32
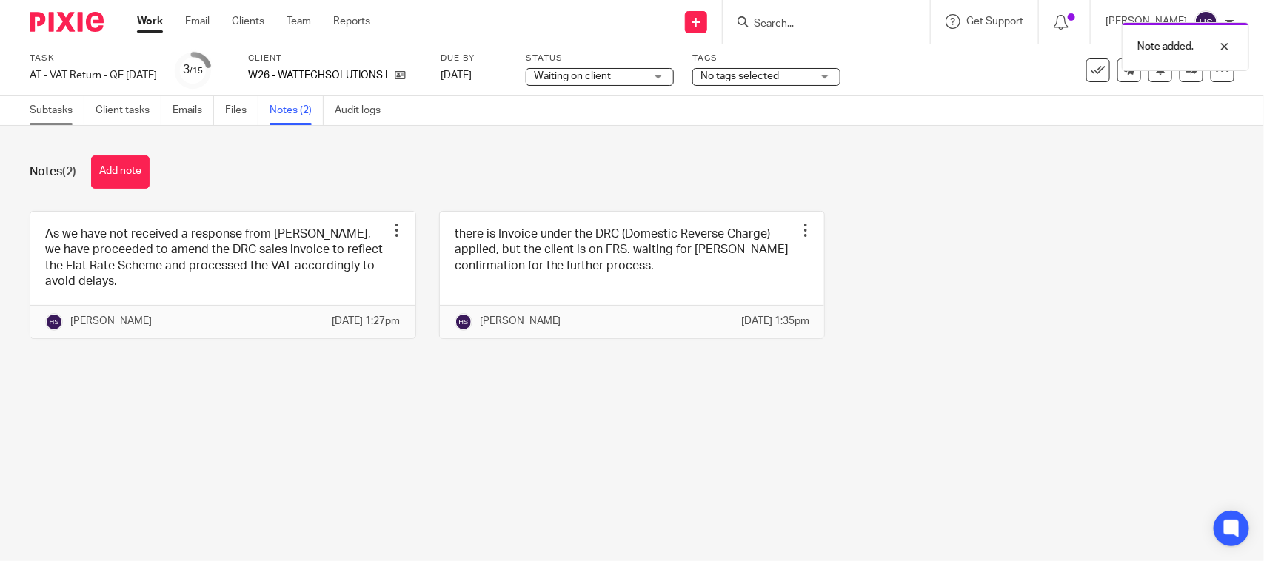
click at [70, 101] on link "Subtasks" at bounding box center [57, 110] width 55 height 29
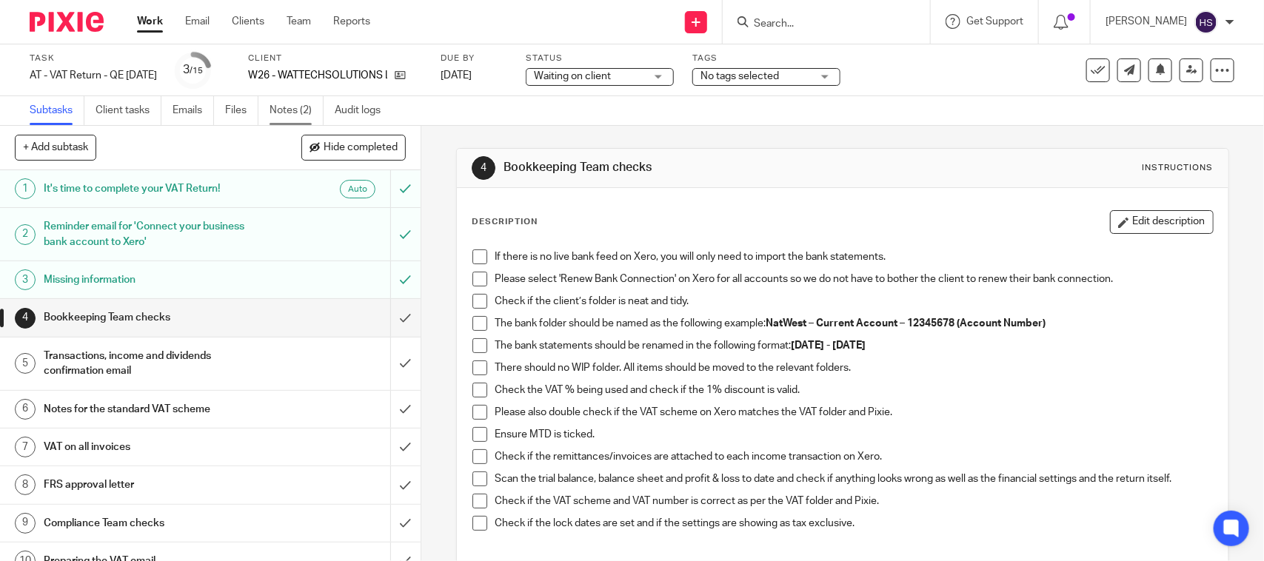
click at [293, 110] on link "Notes (2)" at bounding box center [297, 110] width 54 height 29
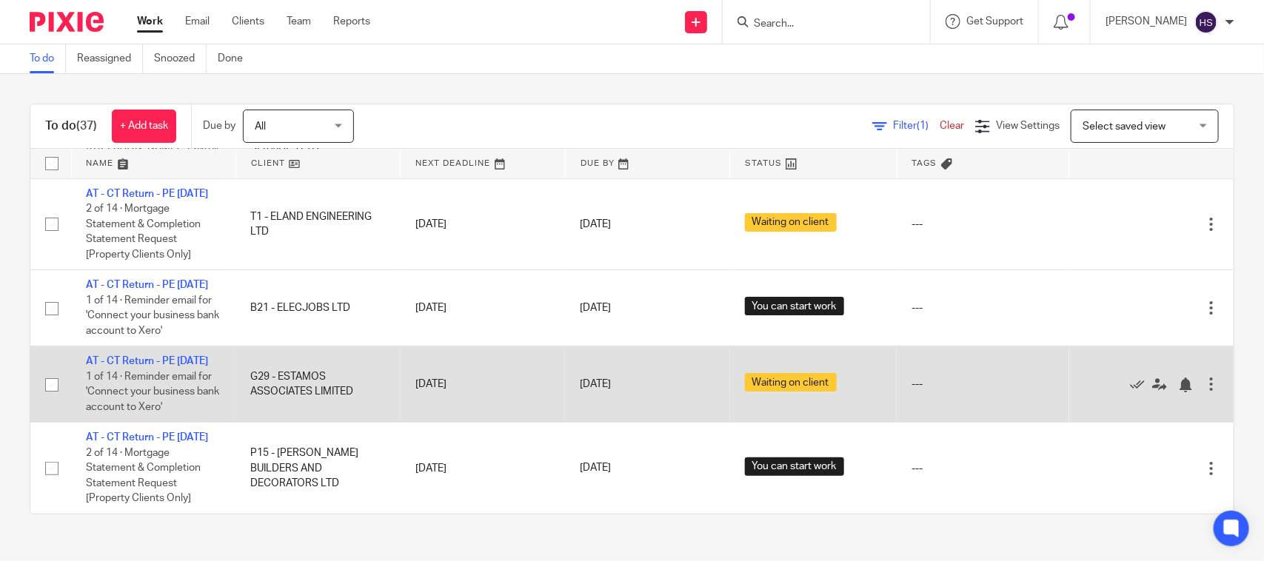
scroll to position [2820, 0]
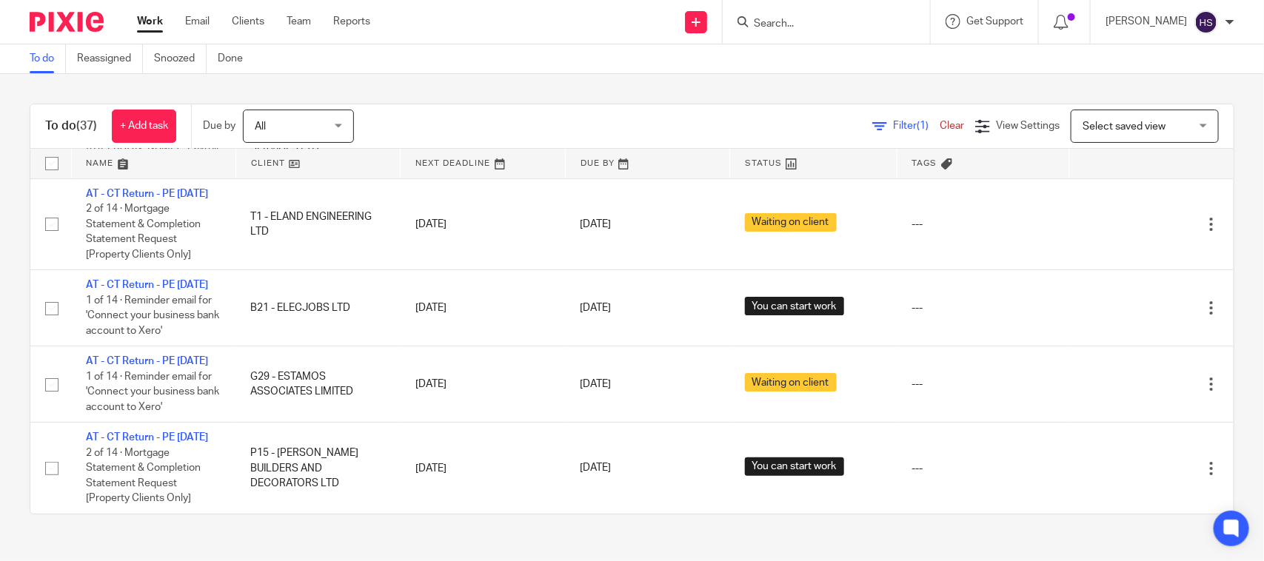
drag, startPoint x: 676, startPoint y: 369, endPoint x: 724, endPoint y: 165, distance: 209.3
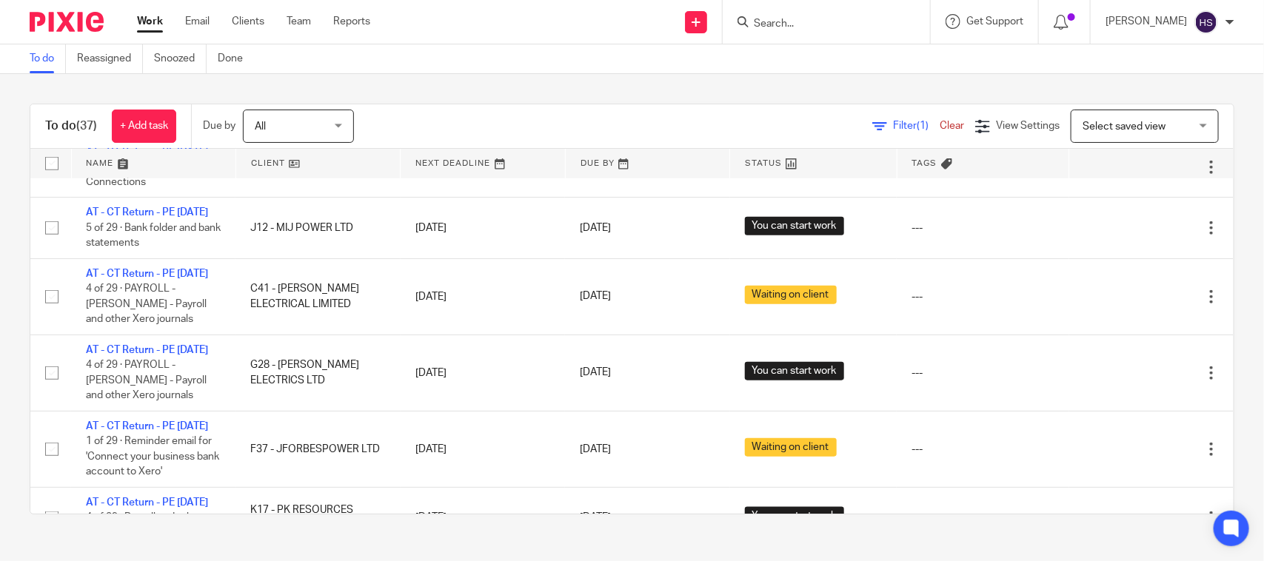
scroll to position [0, 0]
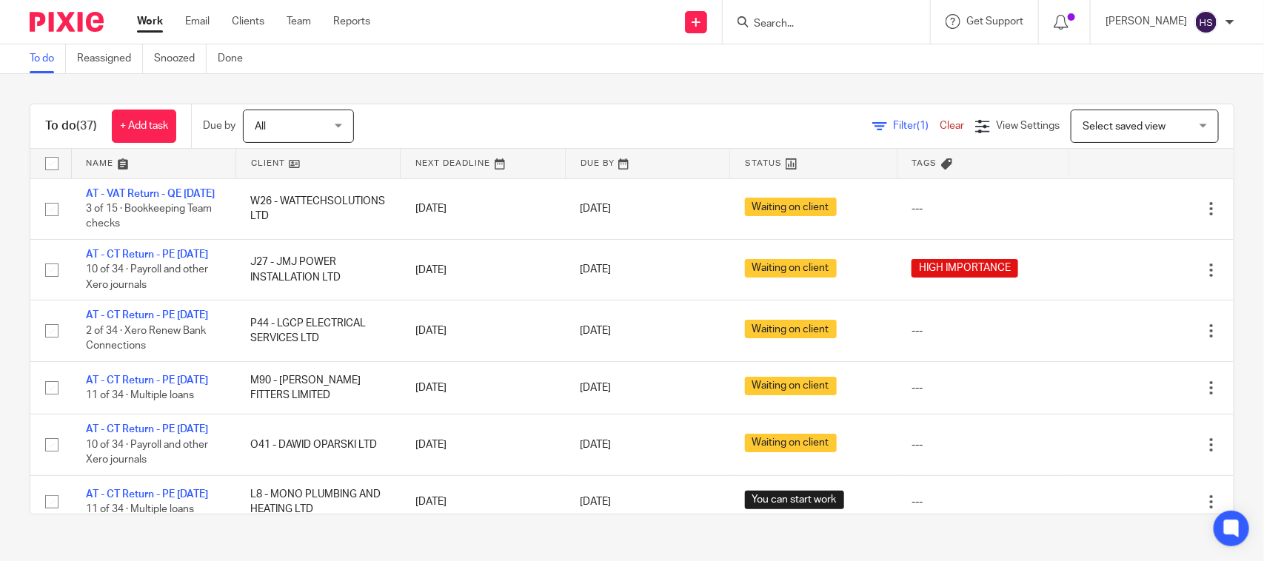
drag, startPoint x: 661, startPoint y: 327, endPoint x: 698, endPoint y: 153, distance: 177.9
click at [156, 23] on link "Work" at bounding box center [150, 21] width 26 height 15
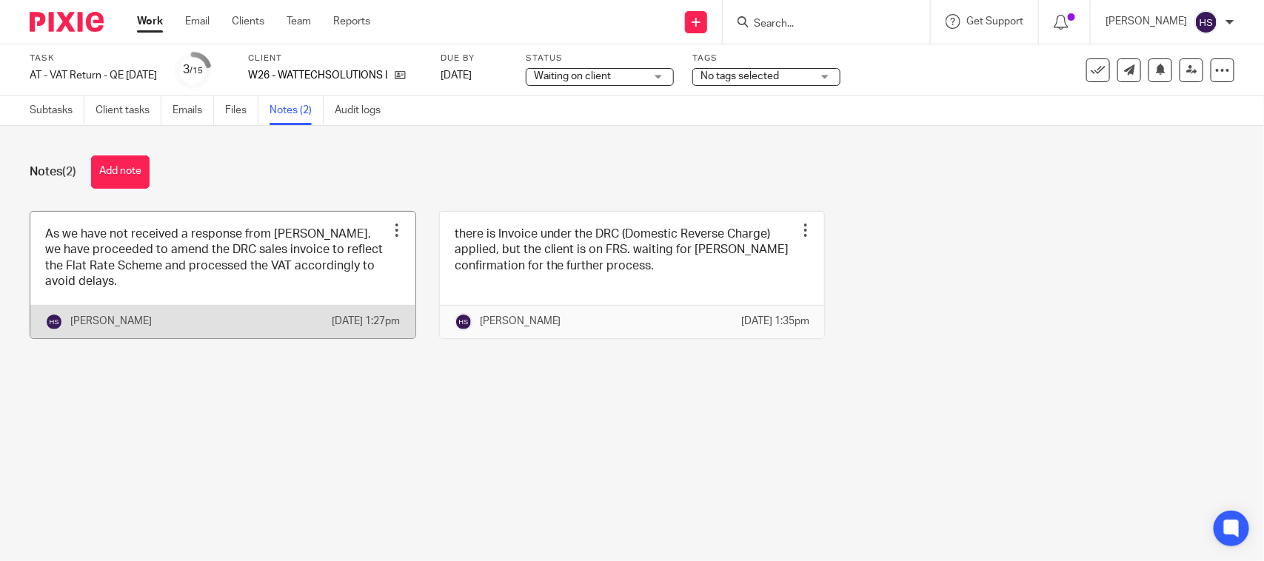
click at [130, 279] on link at bounding box center [222, 275] width 385 height 127
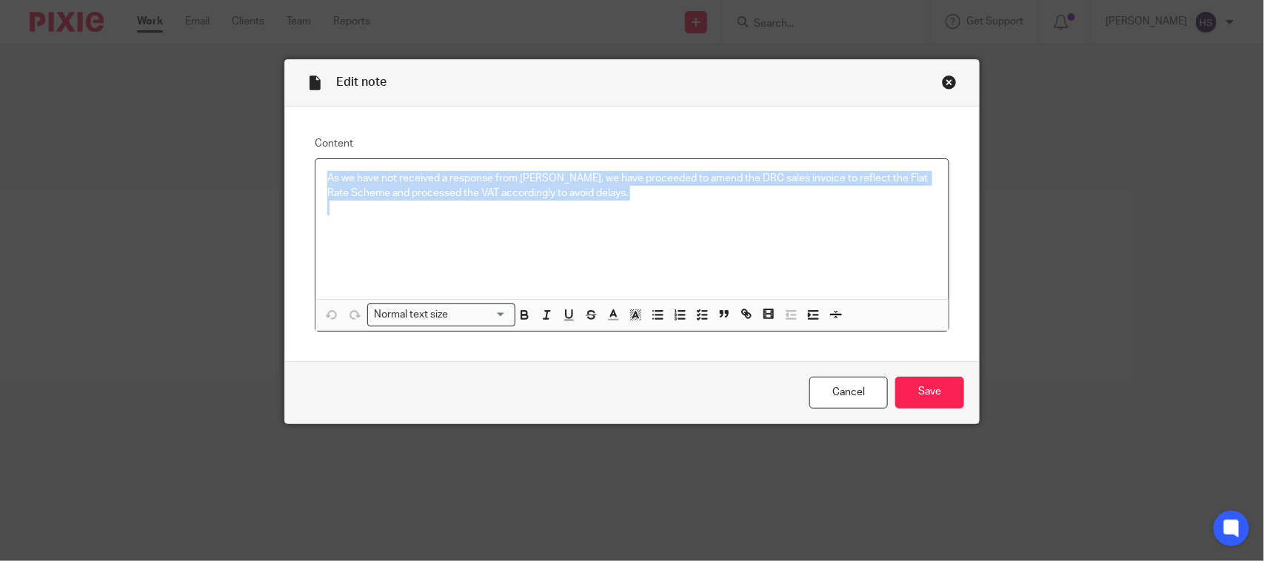
drag, startPoint x: 727, startPoint y: 204, endPoint x: 219, endPoint y: 181, distance: 507.9
click at [219, 181] on div "Edit note Content As we have not received a response from Bobo, we have proceed…" at bounding box center [632, 280] width 1264 height 561
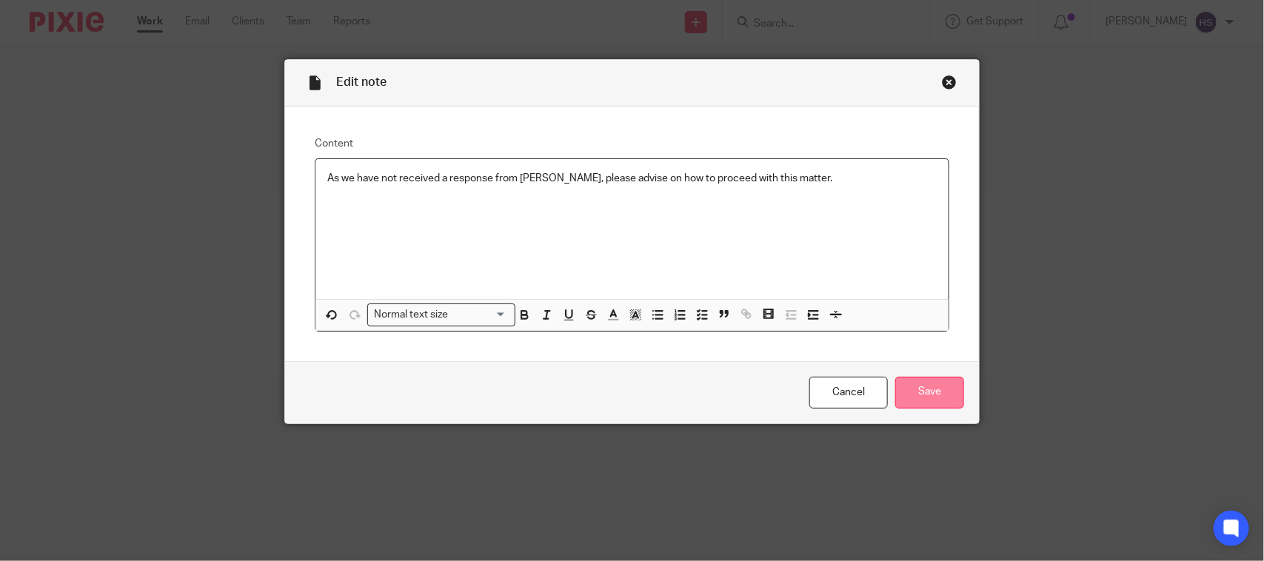
click at [926, 385] on input "Save" at bounding box center [929, 393] width 69 height 32
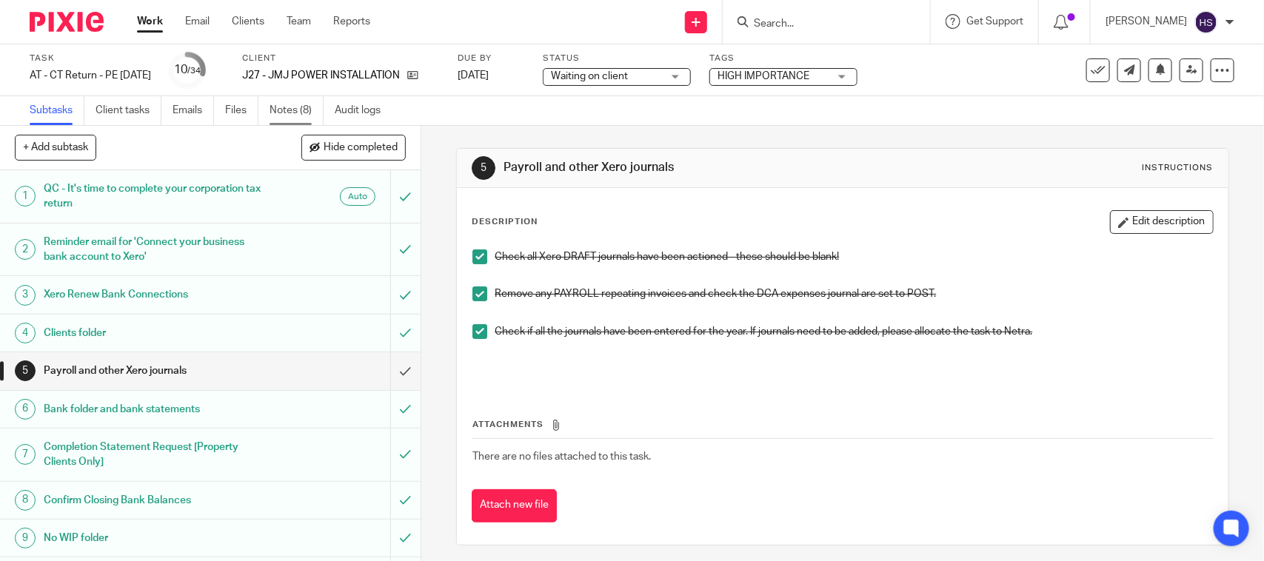
click at [291, 121] on link "Notes (8)" at bounding box center [297, 110] width 54 height 29
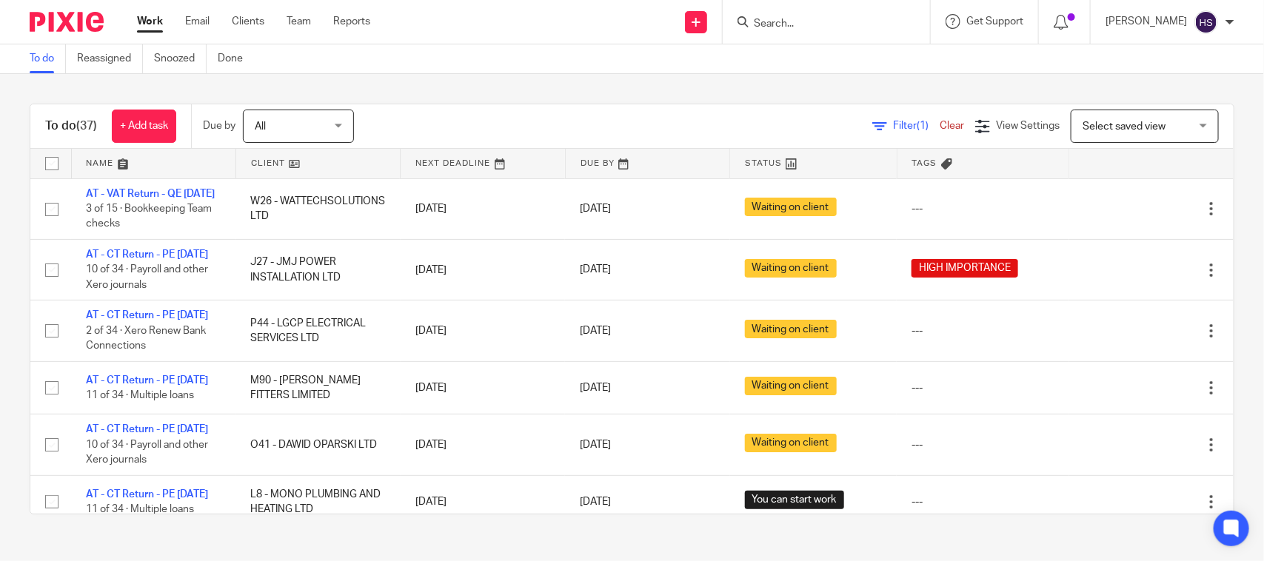
click at [481, 19] on div "Send new email Create task Add client Request signature Get Support Contact via…" at bounding box center [829, 22] width 872 height 44
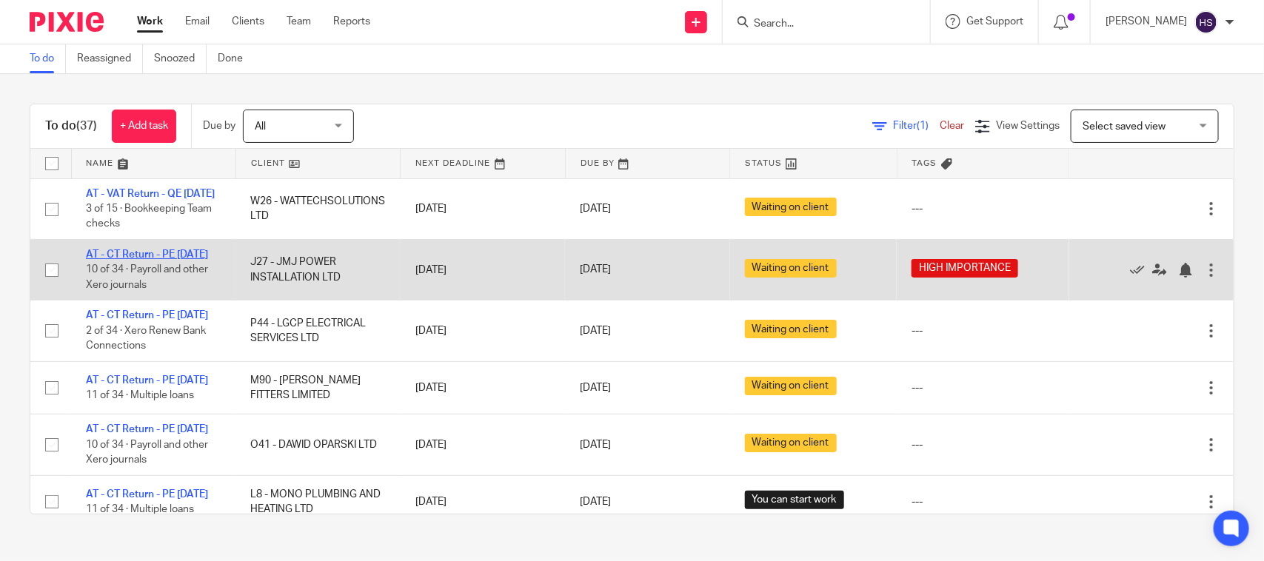
click at [182, 260] on link "AT - CT Return - PE [DATE]" at bounding box center [147, 255] width 122 height 10
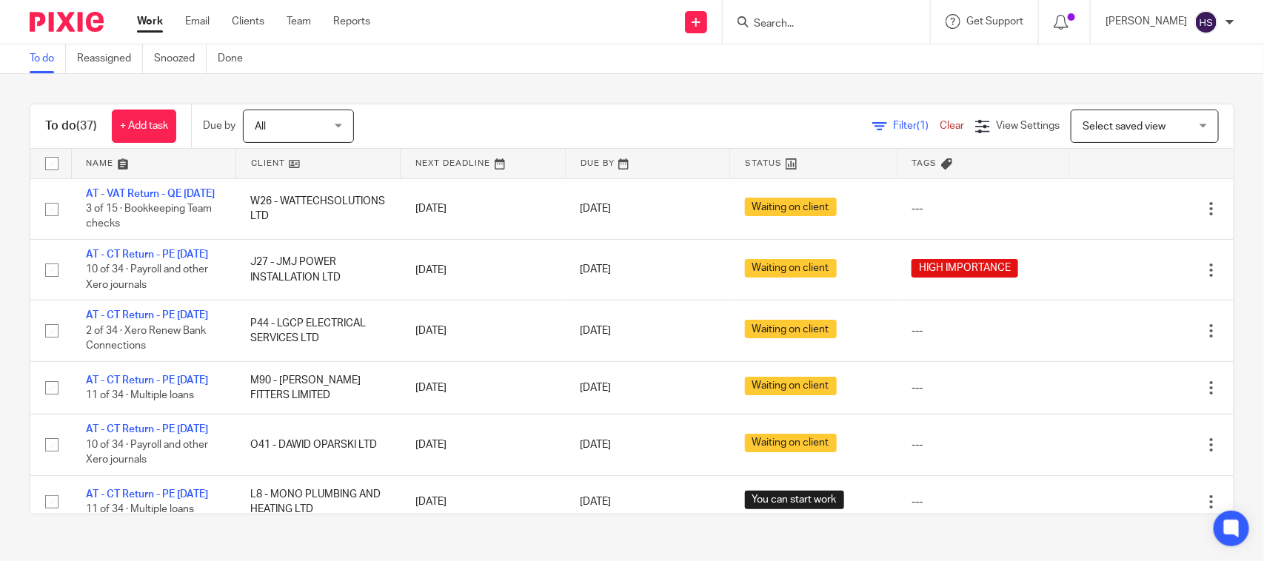
click at [141, 17] on link "Work" at bounding box center [150, 21] width 26 height 15
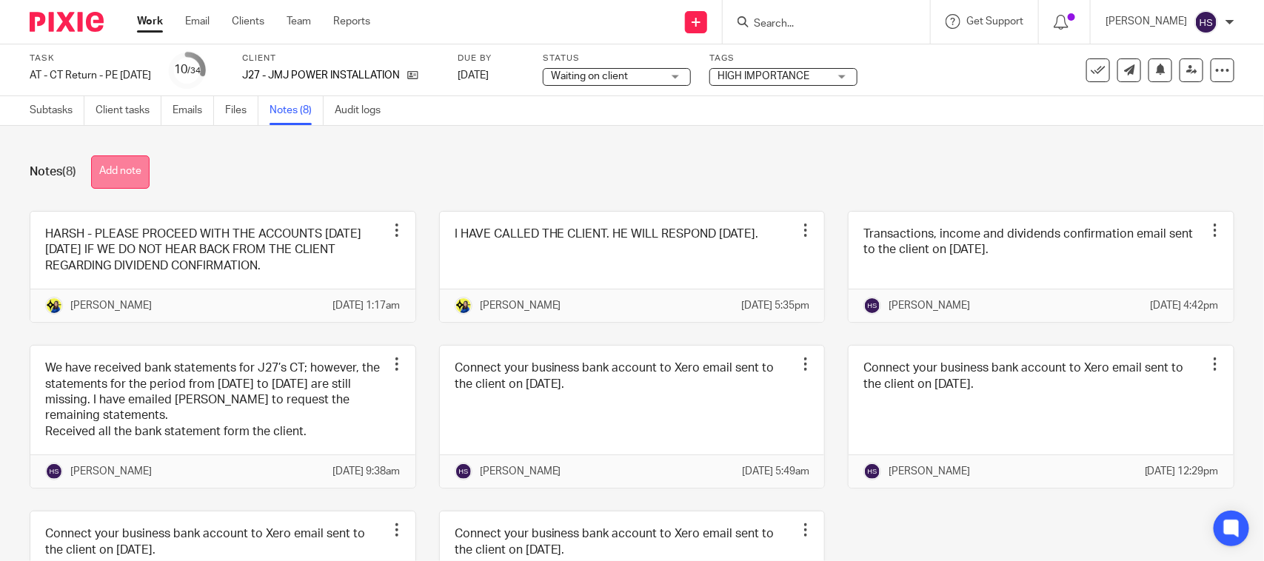
click at [104, 167] on button "Add note" at bounding box center [120, 172] width 59 height 33
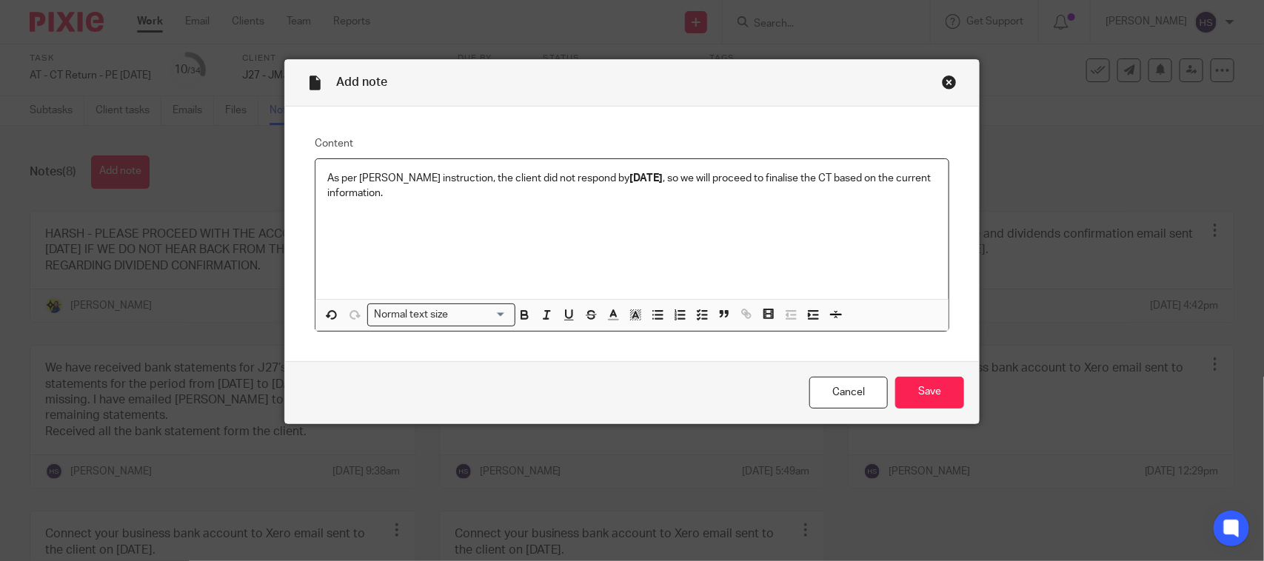
click at [912, 378] on input "Save" at bounding box center [929, 393] width 69 height 32
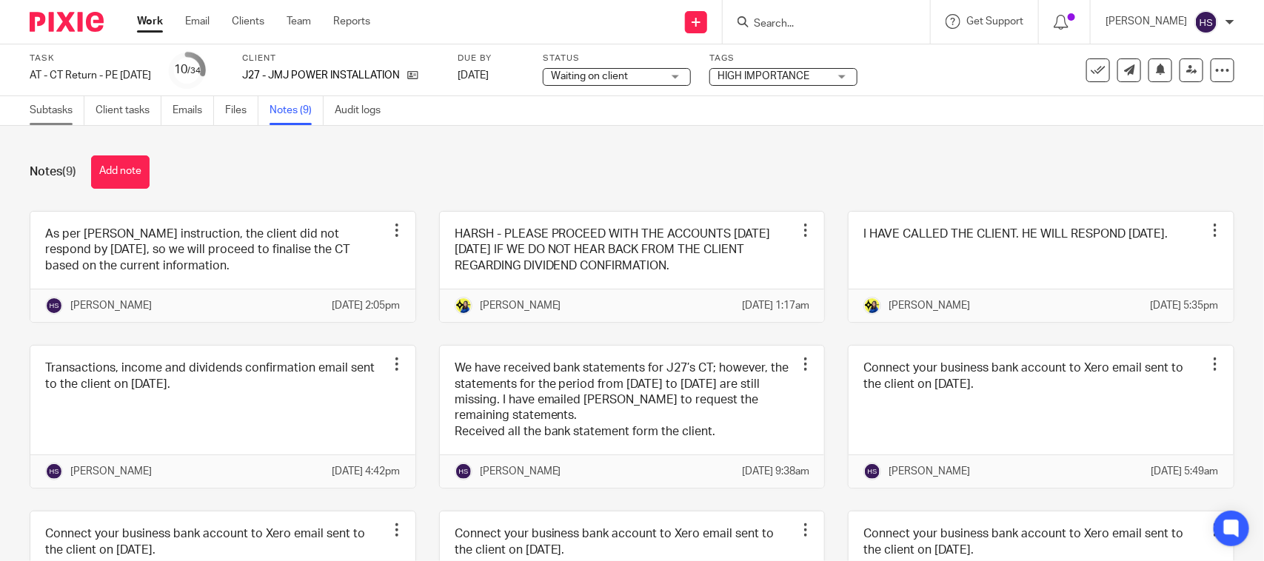
click at [30, 107] on link "Subtasks" at bounding box center [57, 110] width 55 height 29
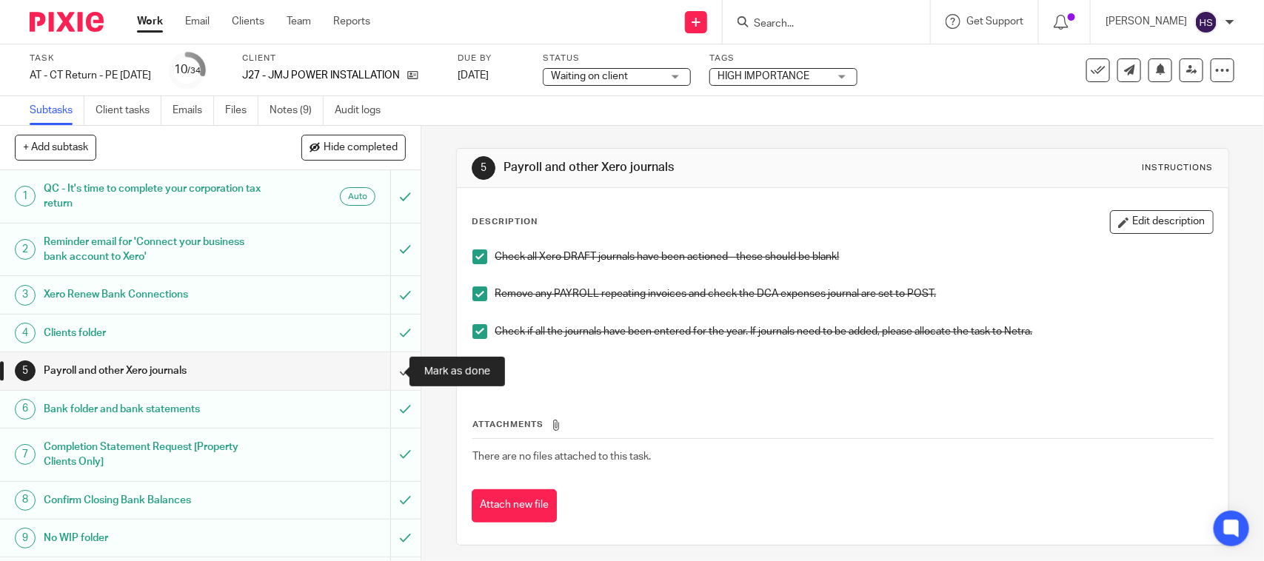
drag, startPoint x: 0, startPoint y: 0, endPoint x: 390, endPoint y: 358, distance: 529.4
click at [390, 356] on input "submit" at bounding box center [210, 371] width 421 height 37
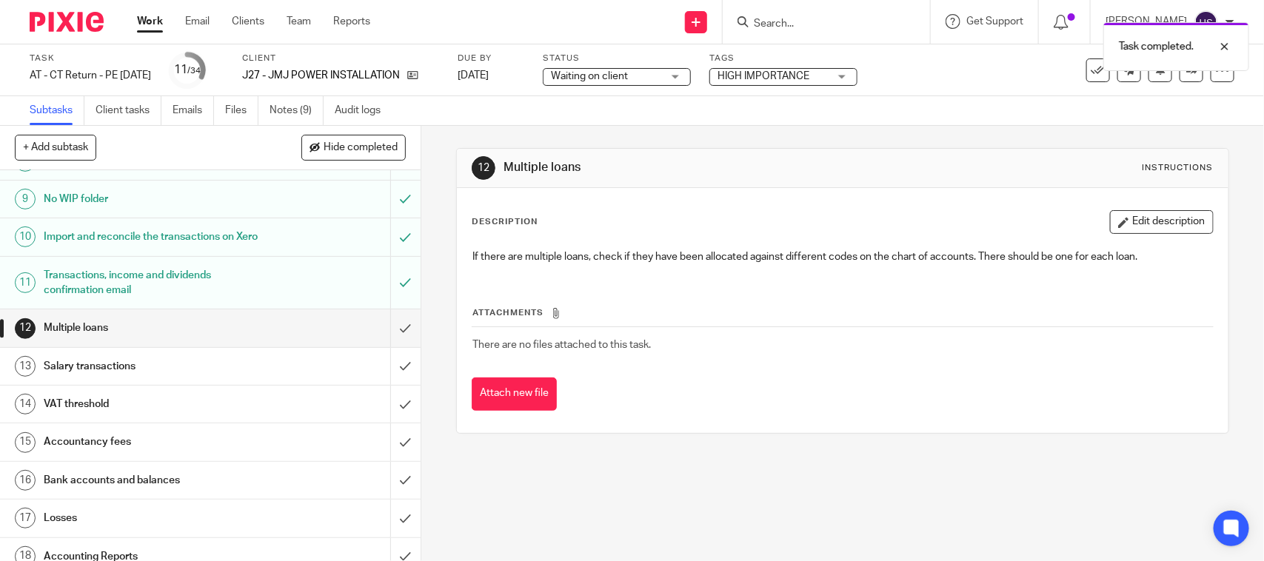
scroll to position [123, 0]
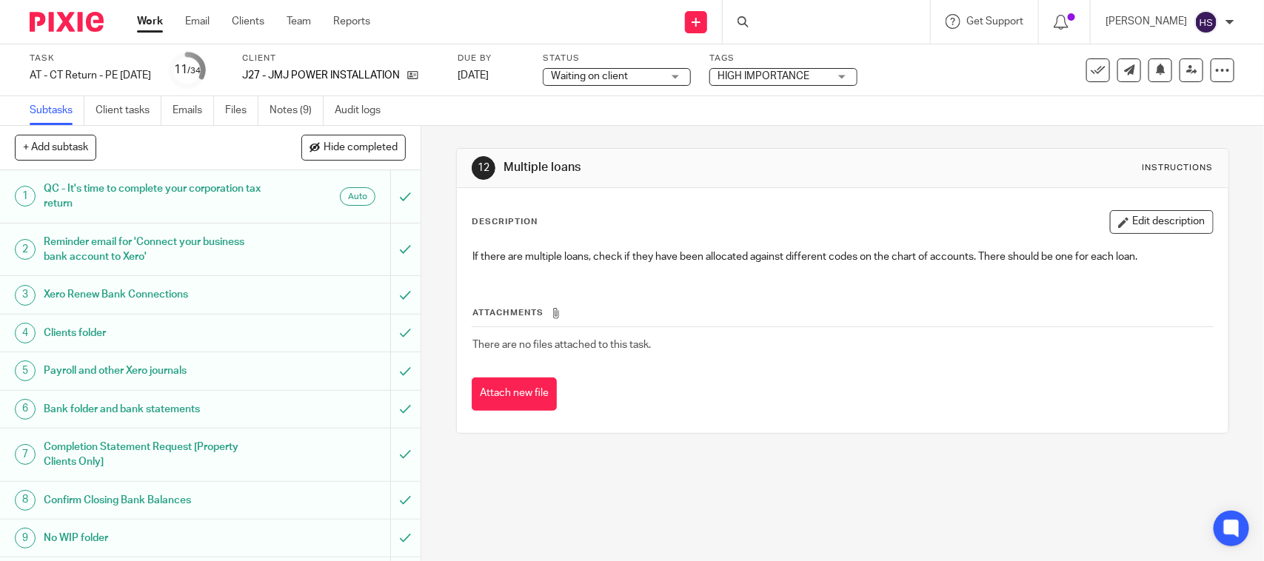
drag, startPoint x: 635, startPoint y: 82, endPoint x: 632, endPoint y: 90, distance: 8.7
click at [635, 82] on span "Waiting on client" at bounding box center [606, 77] width 111 height 16
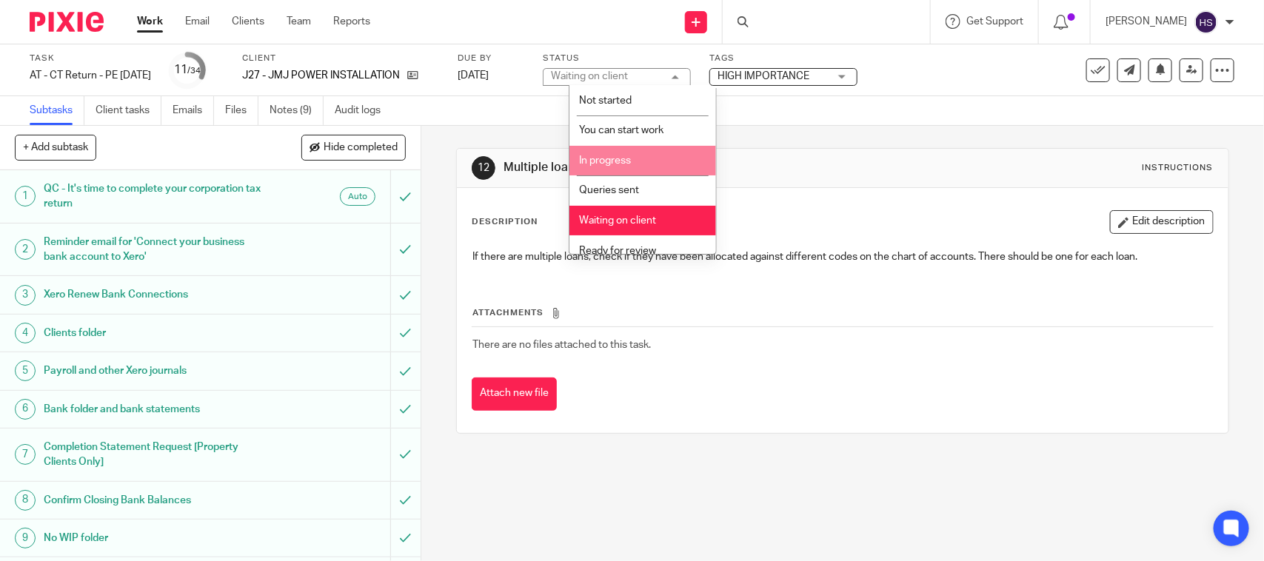
click at [624, 156] on span "In progress" at bounding box center [605, 161] width 52 height 10
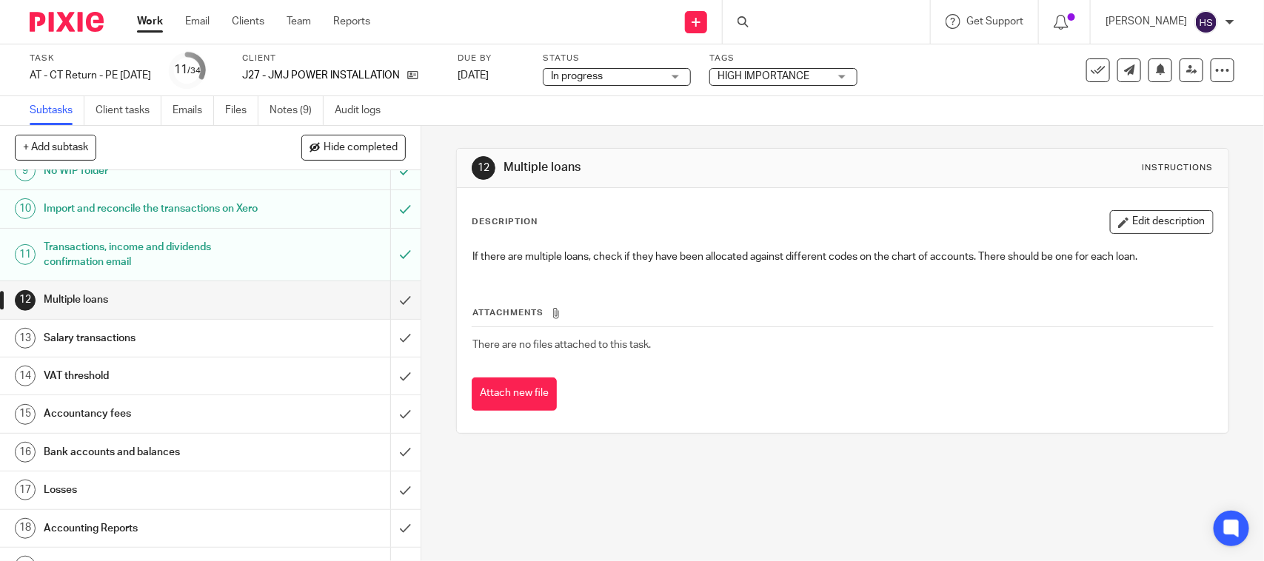
scroll to position [370, 0]
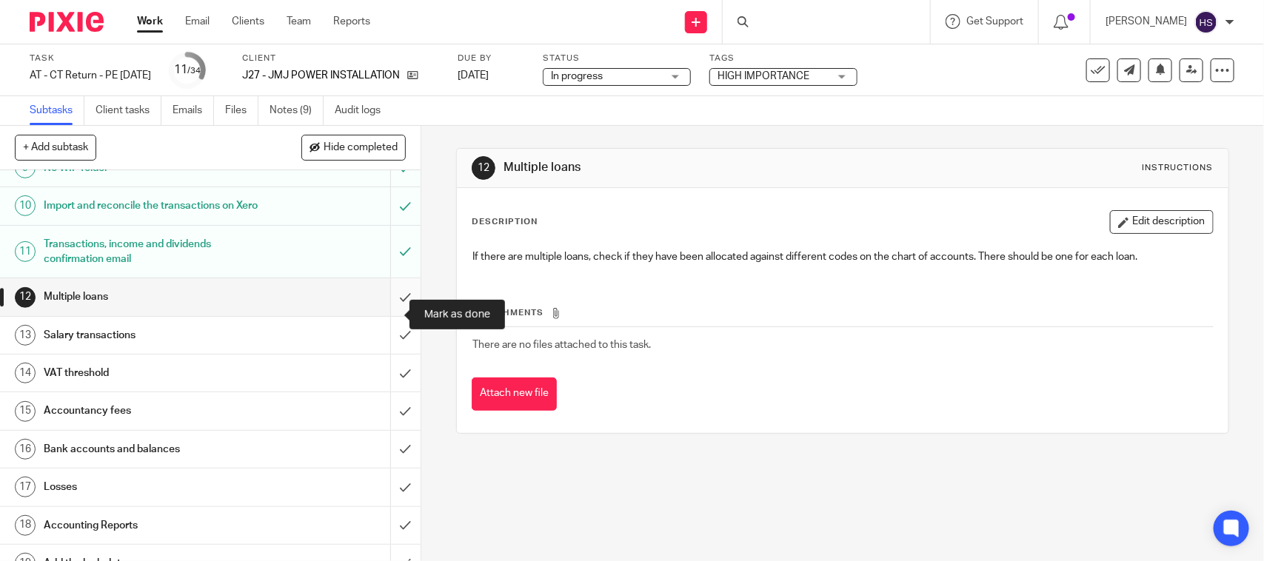
click at [382, 312] on input "submit" at bounding box center [210, 296] width 421 height 37
click at [385, 354] on input "submit" at bounding box center [210, 335] width 421 height 37
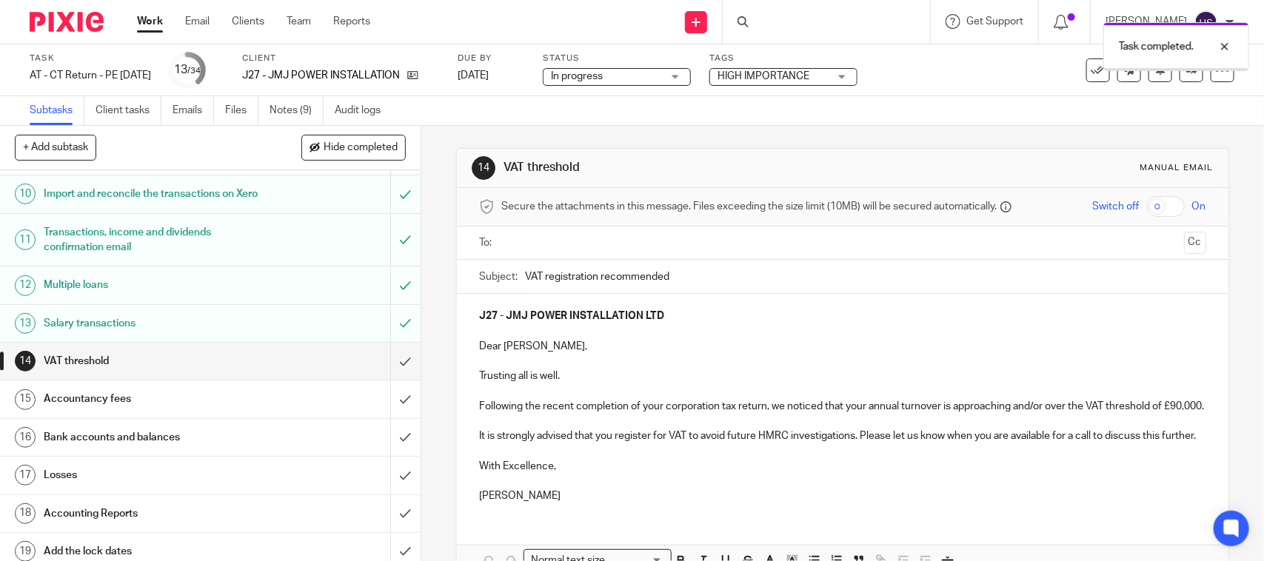
scroll to position [401, 0]
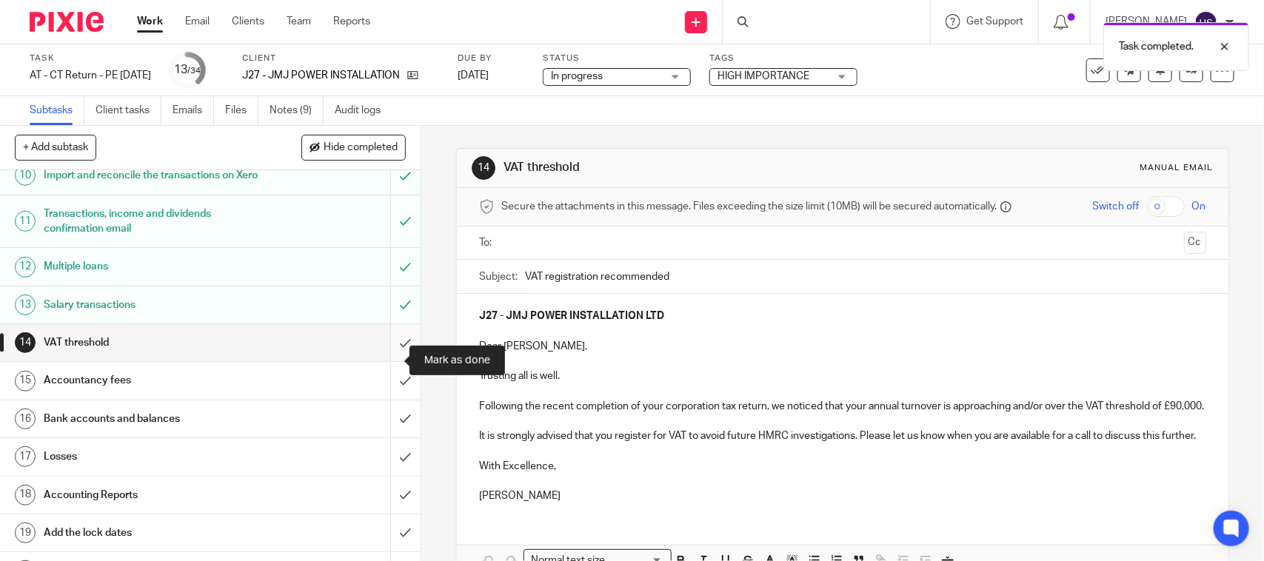
click at [387, 350] on input "submit" at bounding box center [210, 342] width 421 height 37
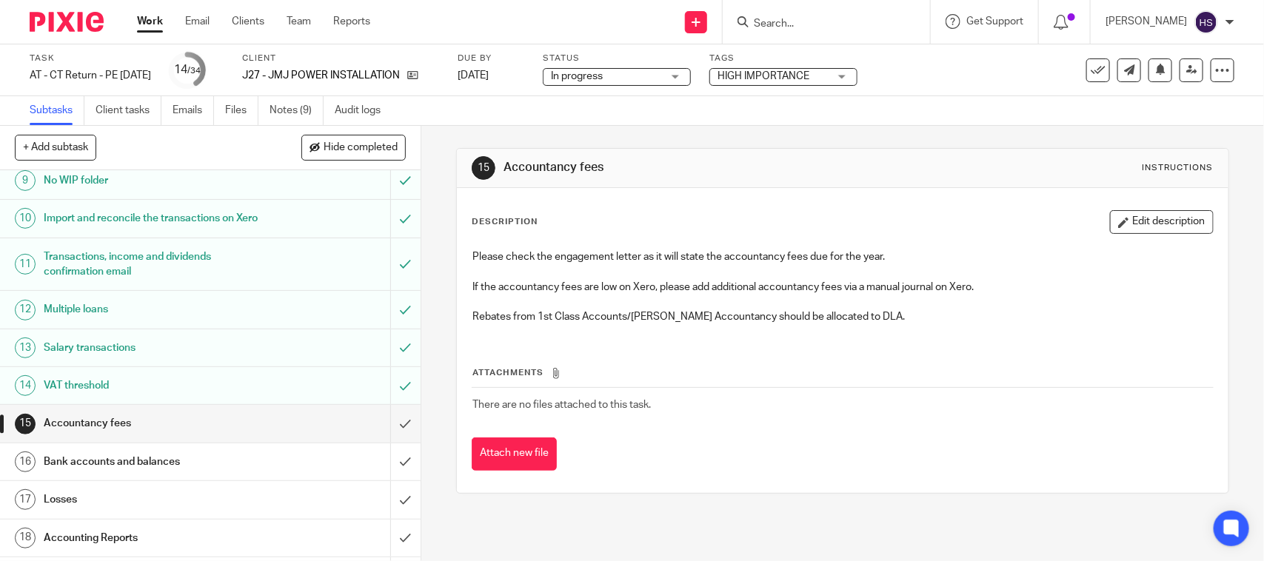
scroll to position [432, 0]
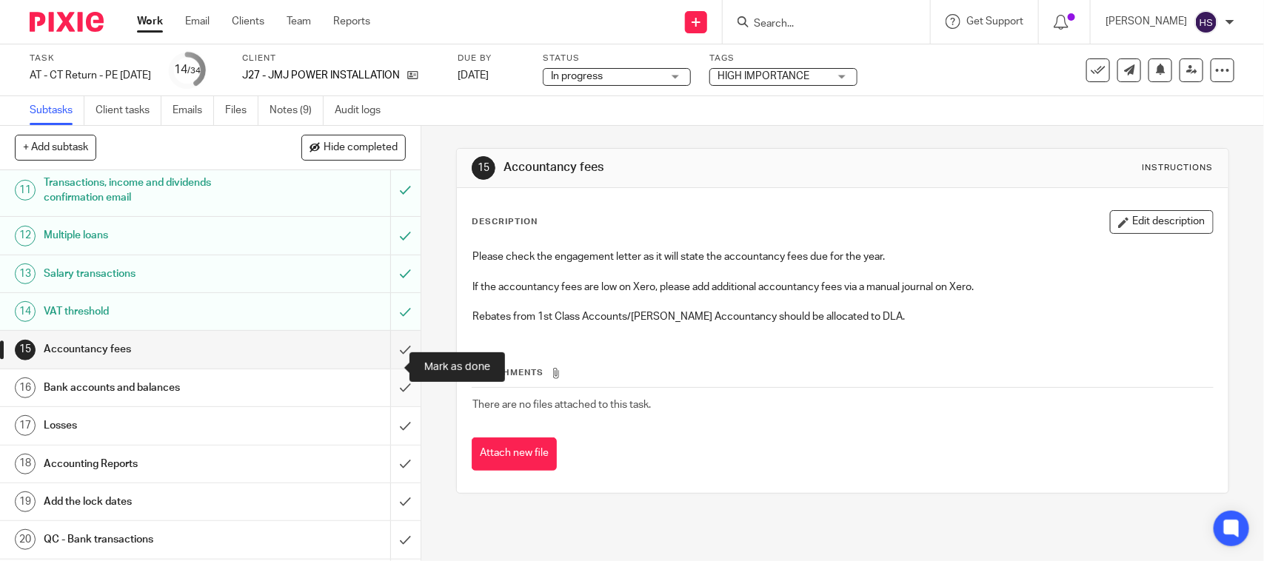
drag, startPoint x: 379, startPoint y: 367, endPoint x: 380, endPoint y: 387, distance: 20.0
click at [380, 367] on input "submit" at bounding box center [210, 349] width 421 height 37
click at [382, 404] on input "submit" at bounding box center [210, 388] width 421 height 37
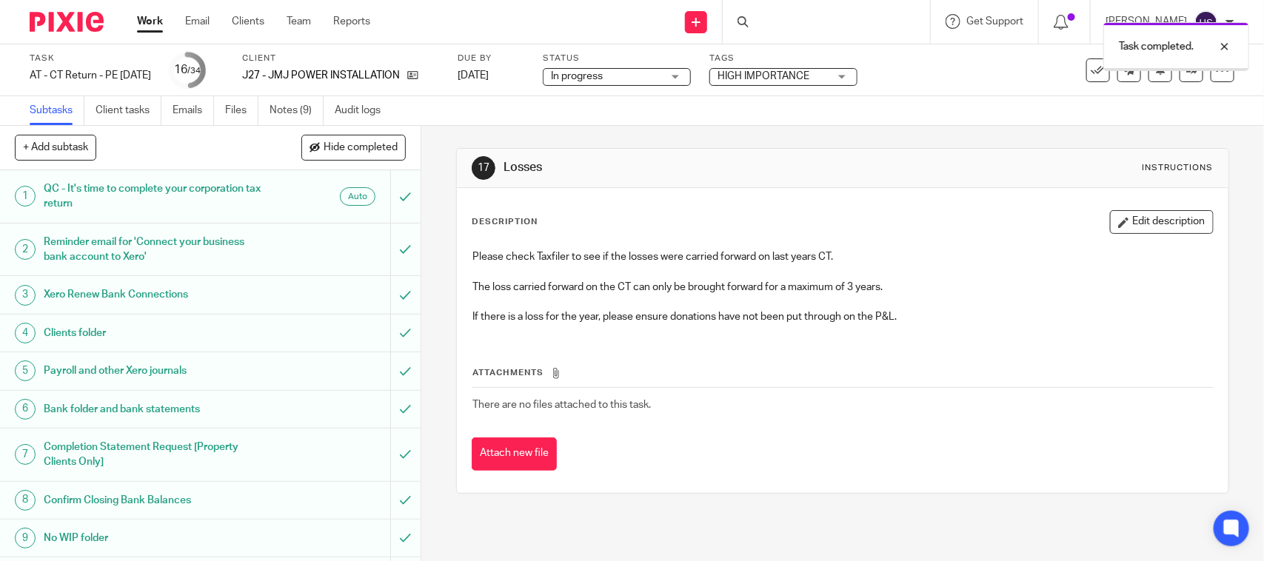
click at [662, 73] on span "In progress" at bounding box center [606, 77] width 111 height 16
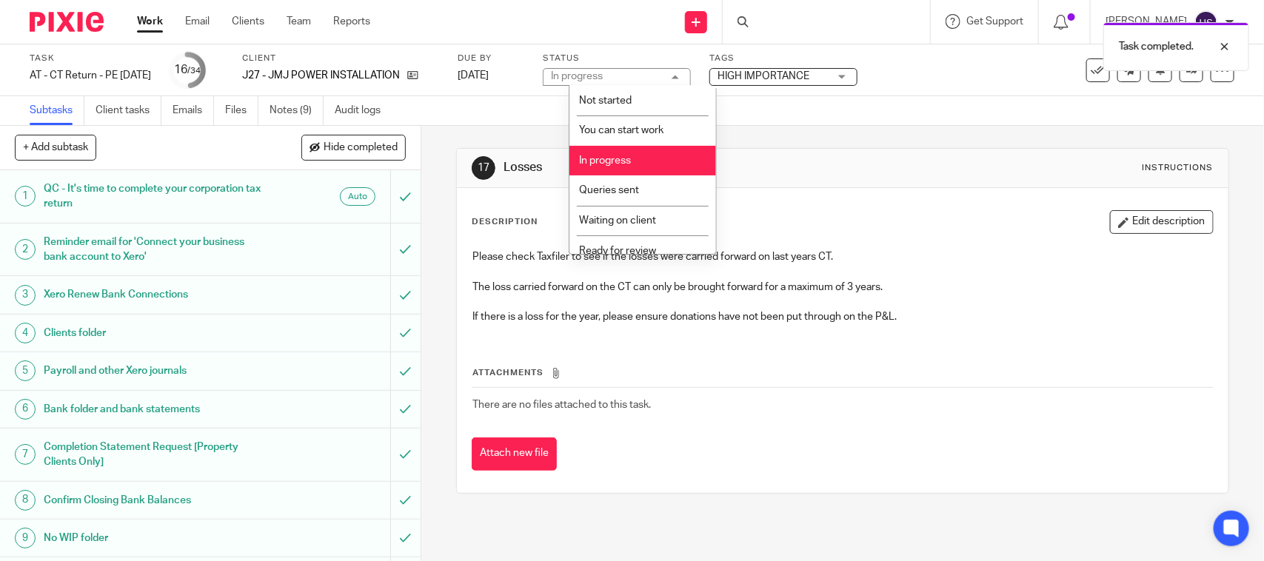
scroll to position [70, 0]
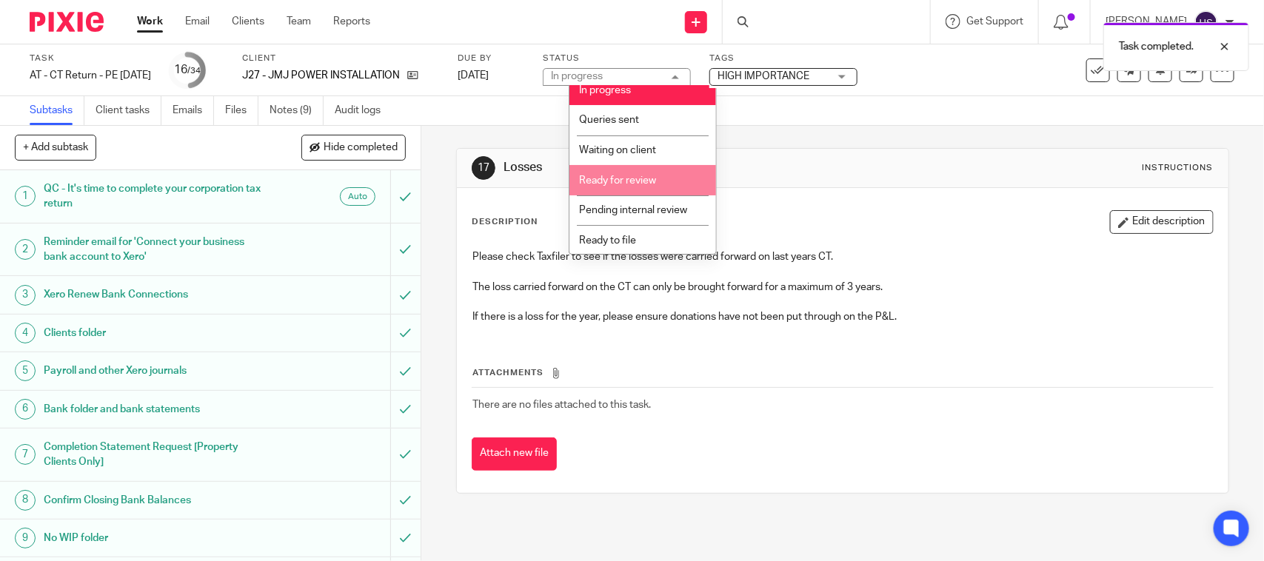
click at [645, 180] on span "Ready for review" at bounding box center [617, 181] width 77 height 10
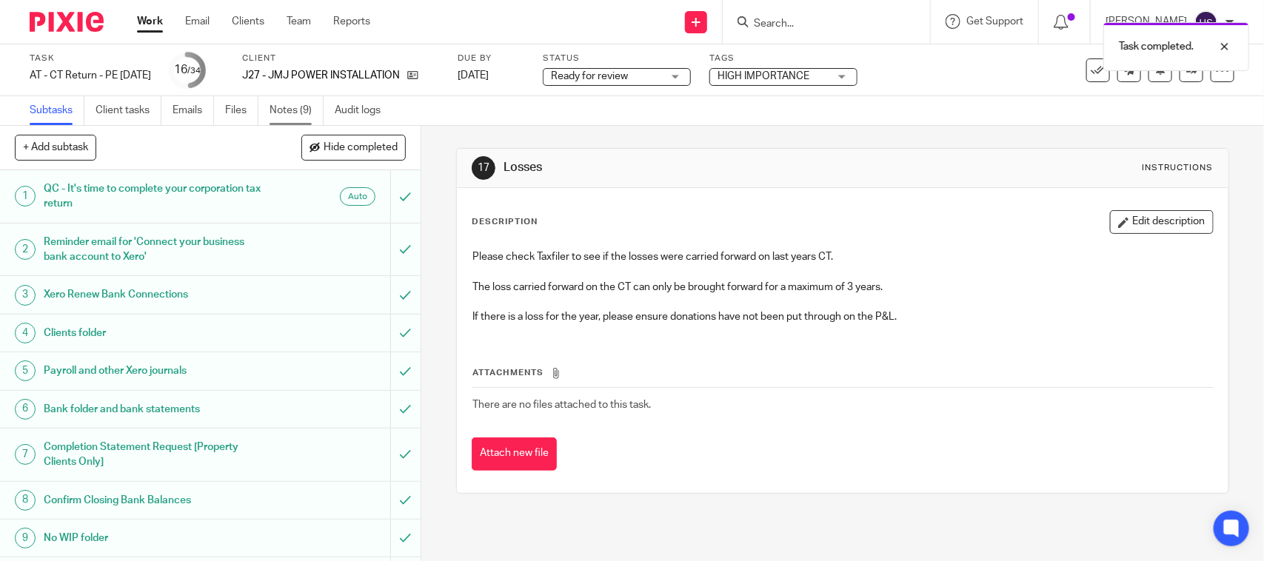
click at [312, 112] on link "Notes (9)" at bounding box center [297, 110] width 54 height 29
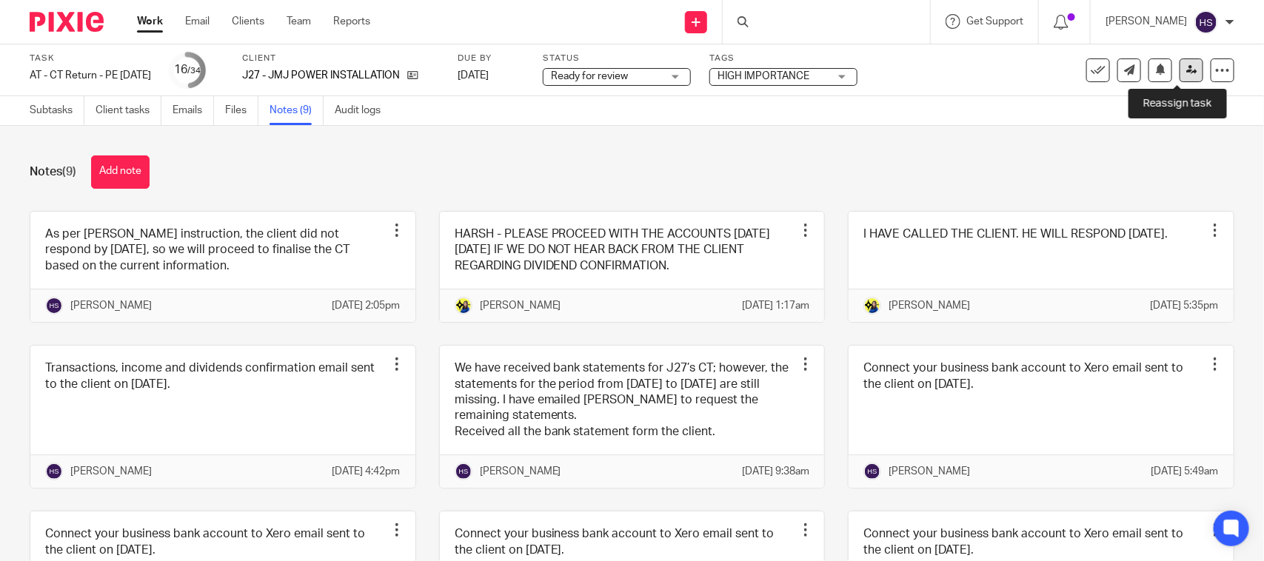
click at [1186, 74] on icon at bounding box center [1191, 69] width 11 height 11
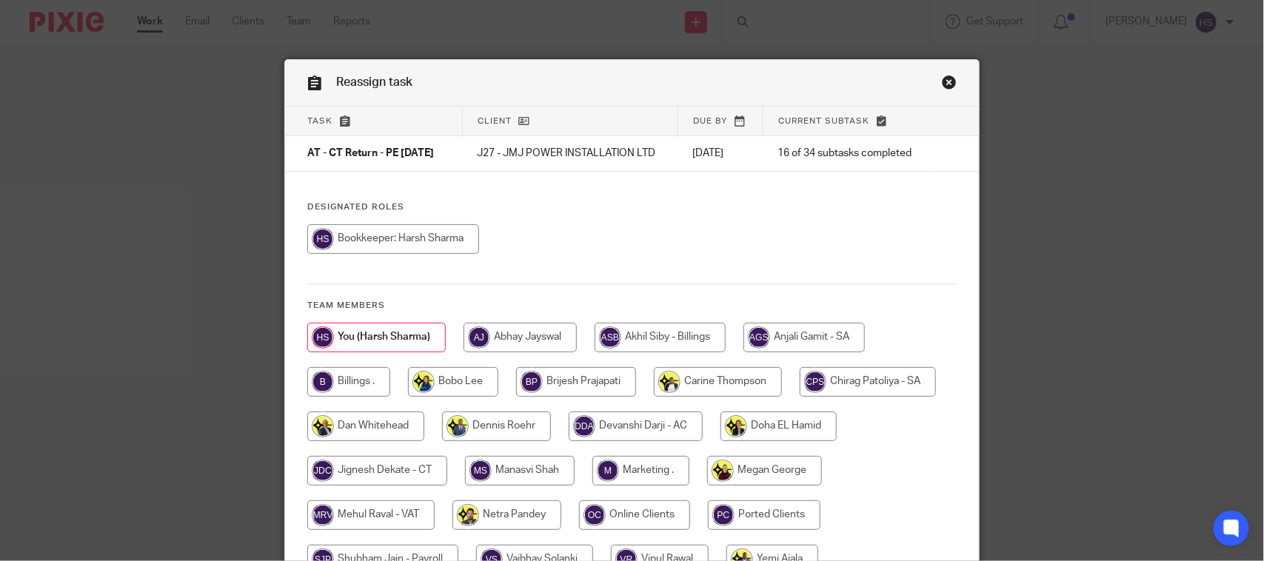
scroll to position [161, 0]
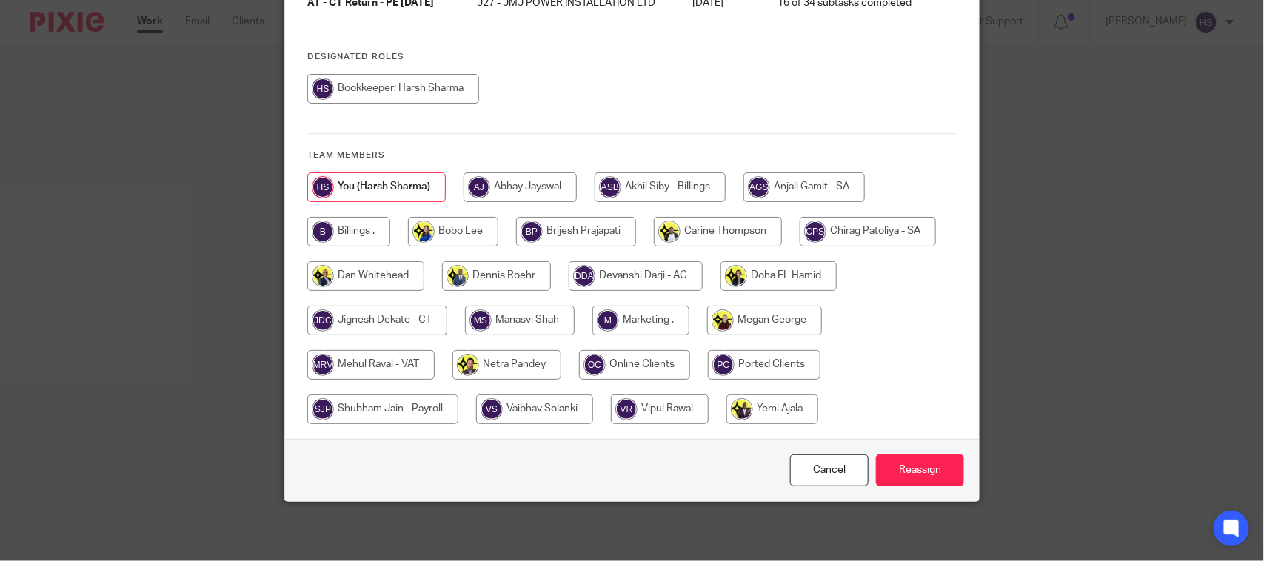
click at [367, 324] on input "radio" at bounding box center [377, 321] width 140 height 30
radio input "true"
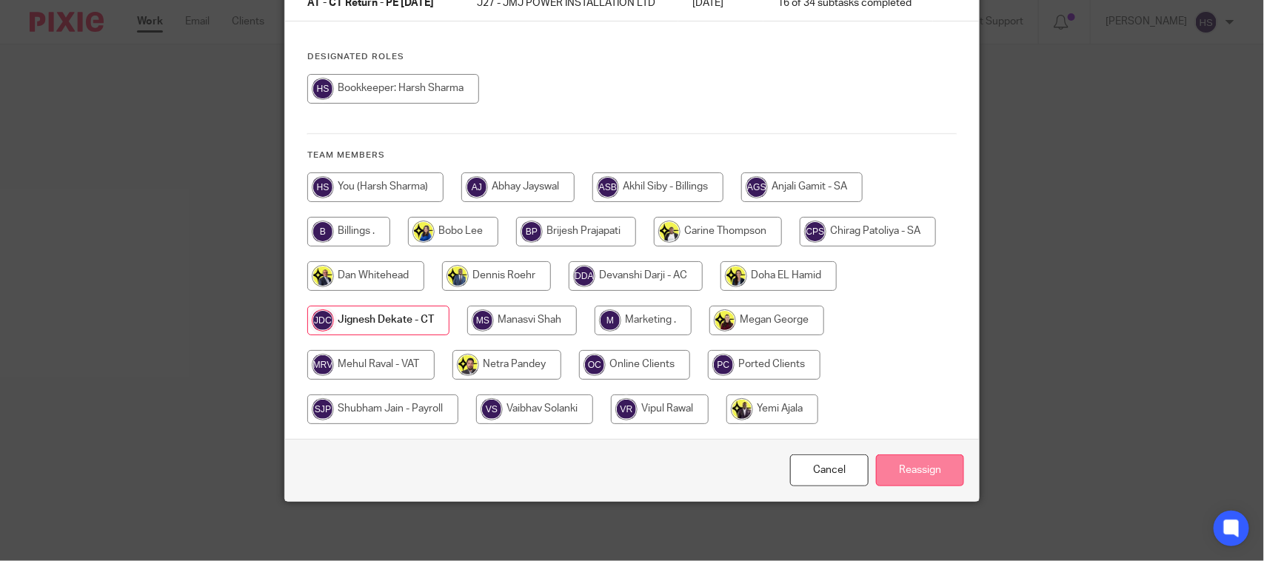
click at [901, 471] on input "Reassign" at bounding box center [920, 471] width 88 height 32
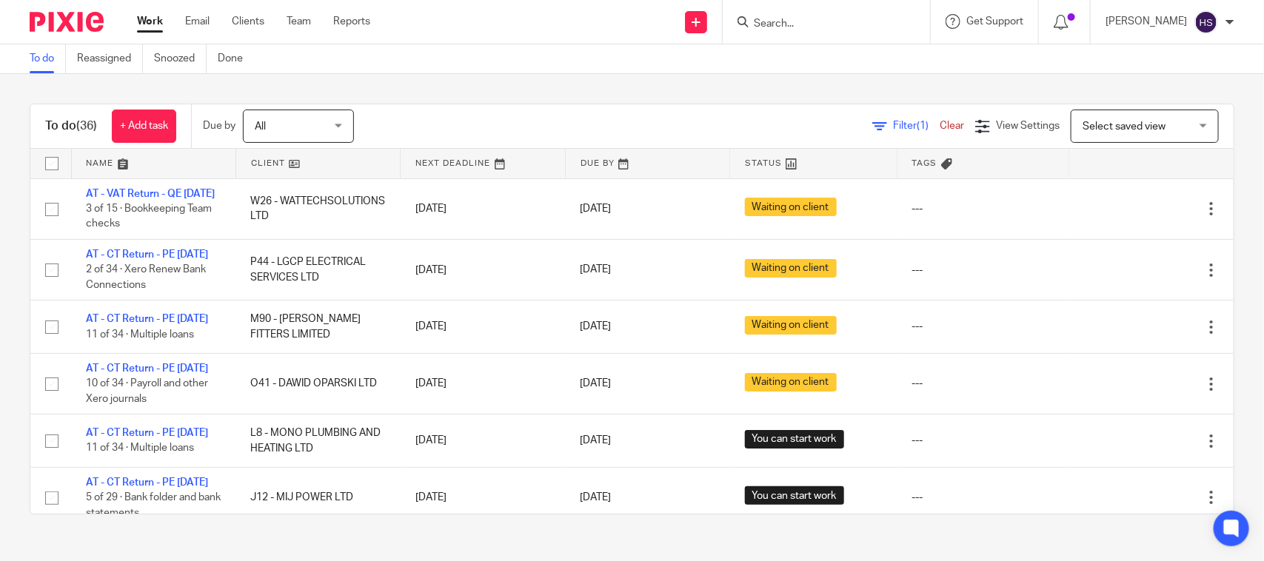
drag, startPoint x: 871, startPoint y: 128, endPoint x: 898, endPoint y: 149, distance: 34.4
click at [893, 128] on span "Filter (1)" at bounding box center [916, 126] width 47 height 10
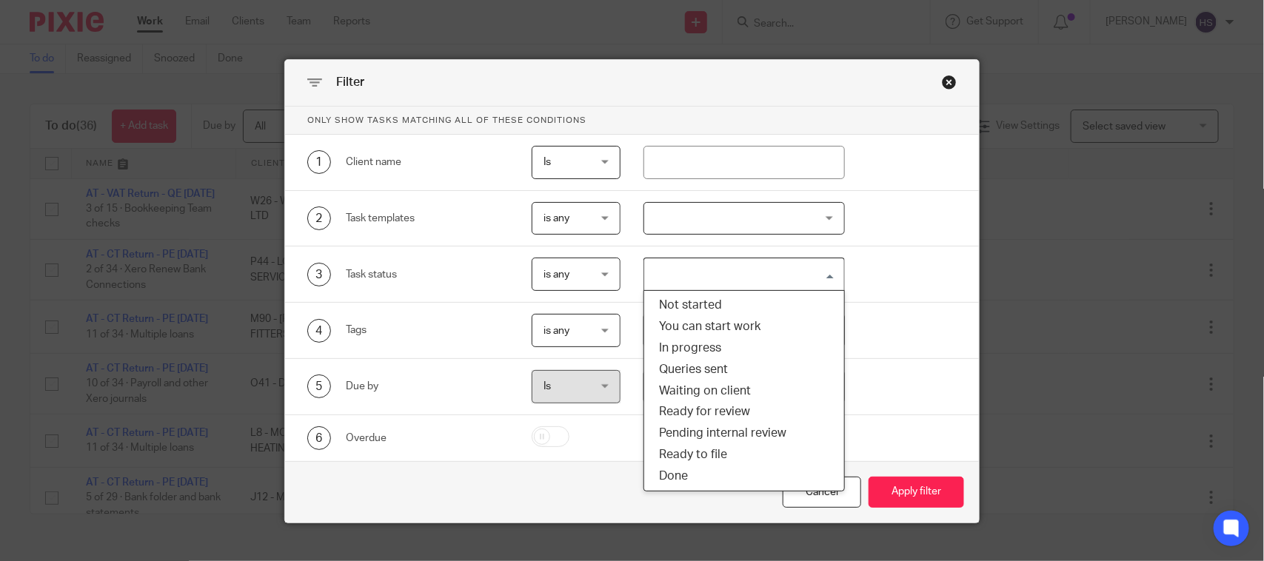
click at [712, 274] on input "Search for option" at bounding box center [741, 274] width 190 height 26
click at [442, 289] on div "3 Task status" at bounding box center [396, 274] width 224 height 33
click at [675, 333] on input "Search for option" at bounding box center [741, 331] width 190 height 26
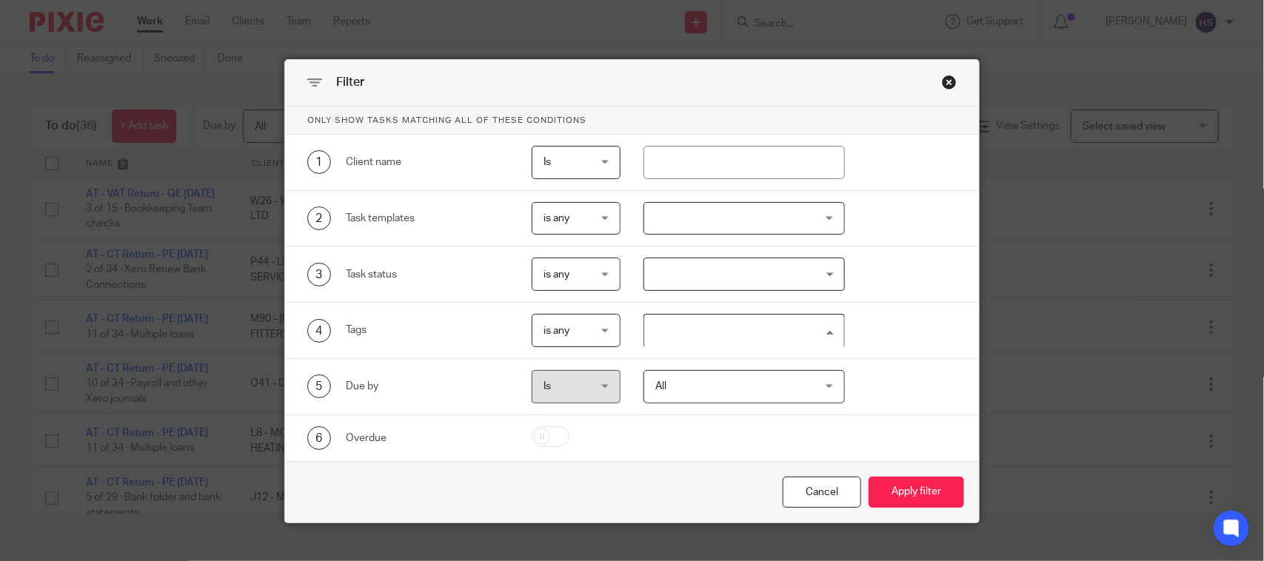
click at [698, 346] on div "Loading..." at bounding box center [744, 330] width 201 height 33
click at [704, 339] on input "Search for option" at bounding box center [741, 331] width 190 height 26
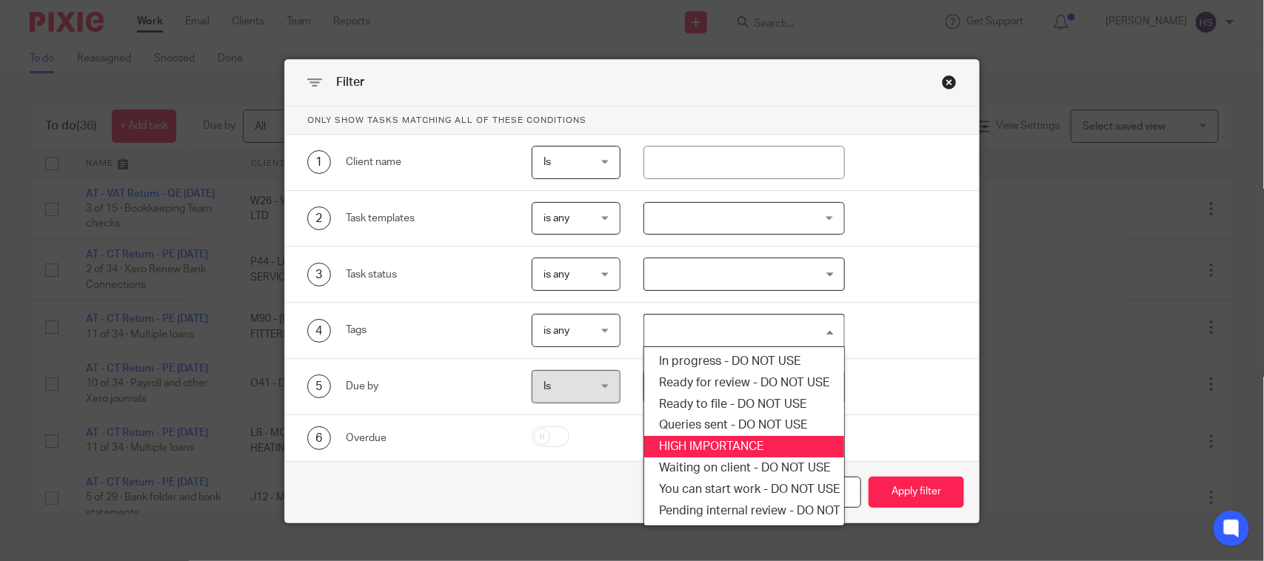
click at [707, 449] on li "HIGH IMPORTANCE" at bounding box center [743, 446] width 199 height 21
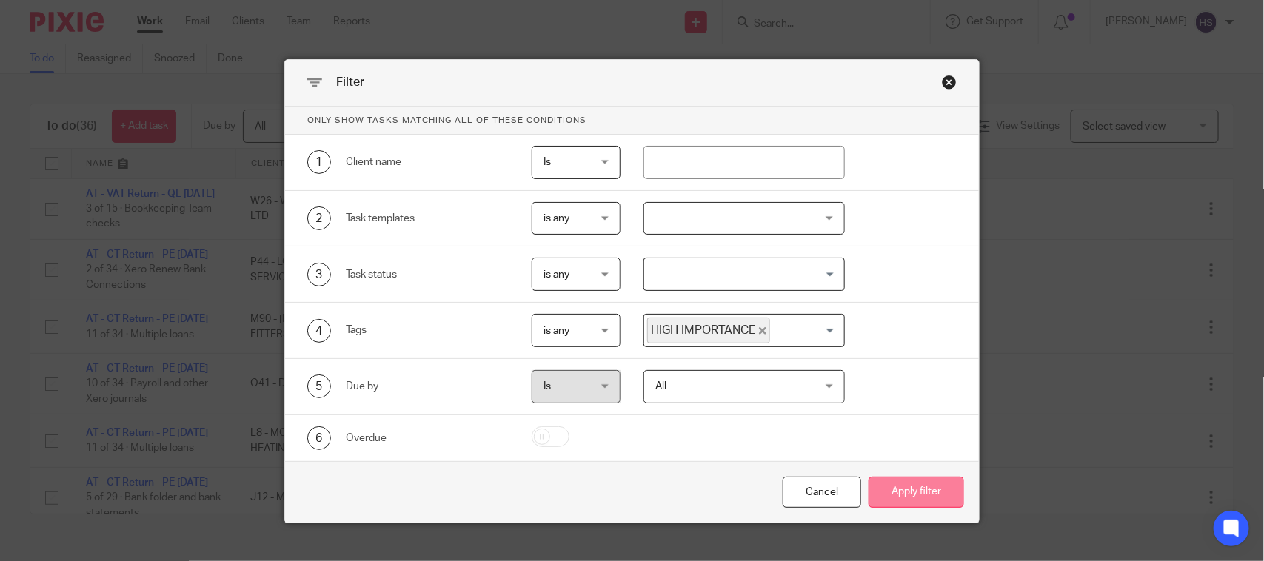
drag, startPoint x: 928, startPoint y: 483, endPoint x: 919, endPoint y: 489, distance: 10.7
click at [929, 483] on button "Apply filter" at bounding box center [917, 493] width 96 height 32
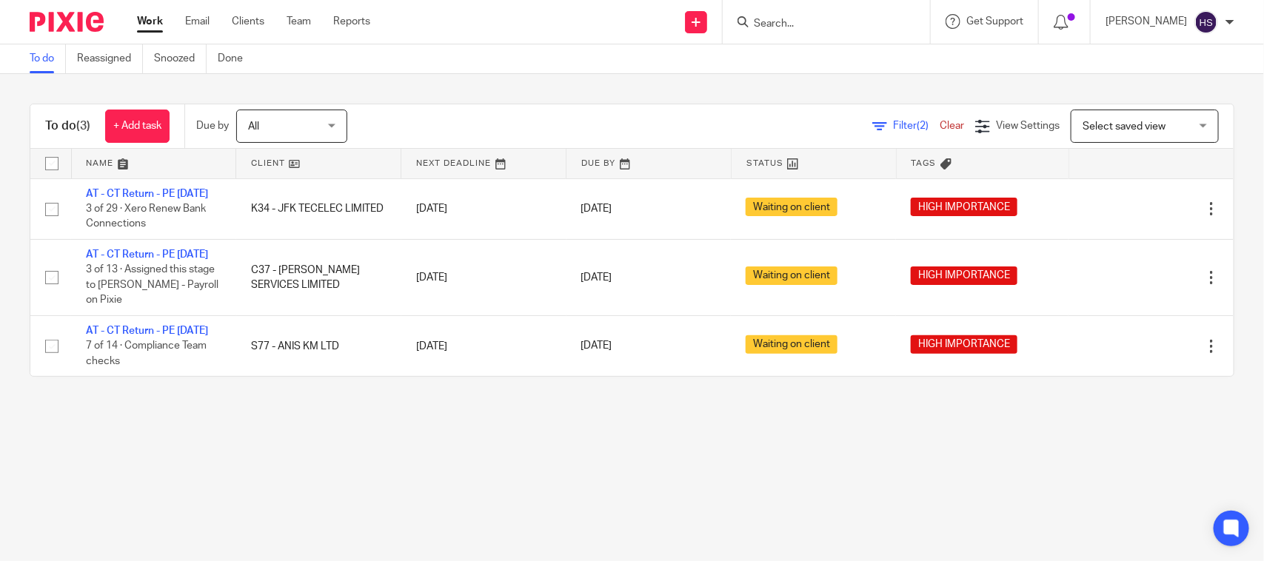
click at [149, 22] on link "Work" at bounding box center [150, 21] width 26 height 15
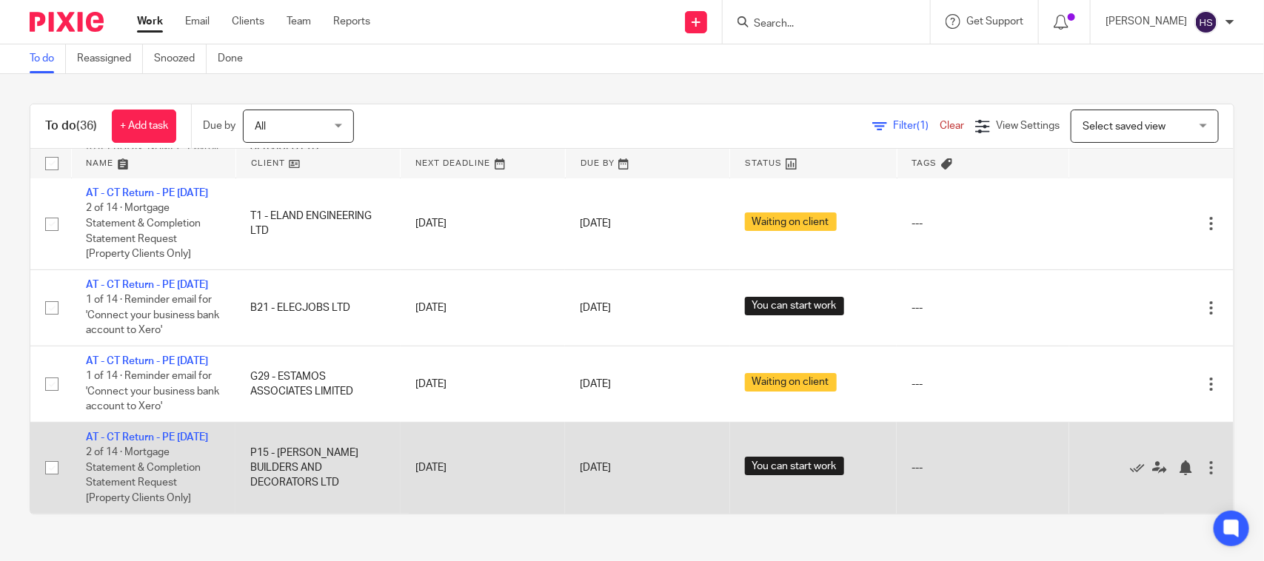
scroll to position [2745, 0]
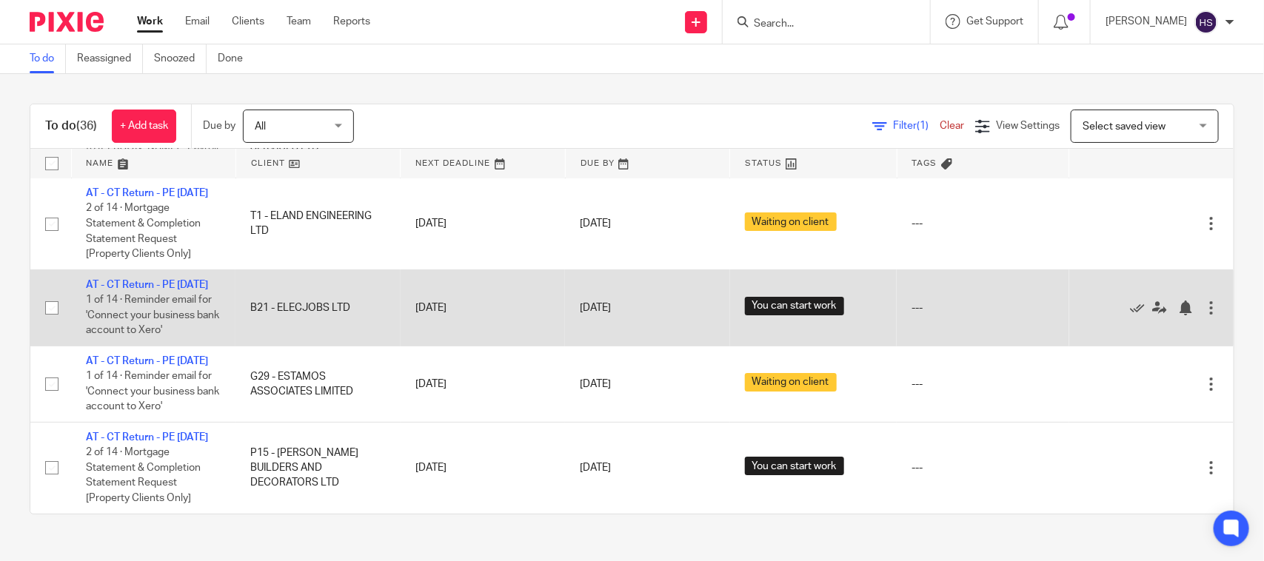
drag, startPoint x: 471, startPoint y: 452, endPoint x: 542, endPoint y: 264, distance: 201.1
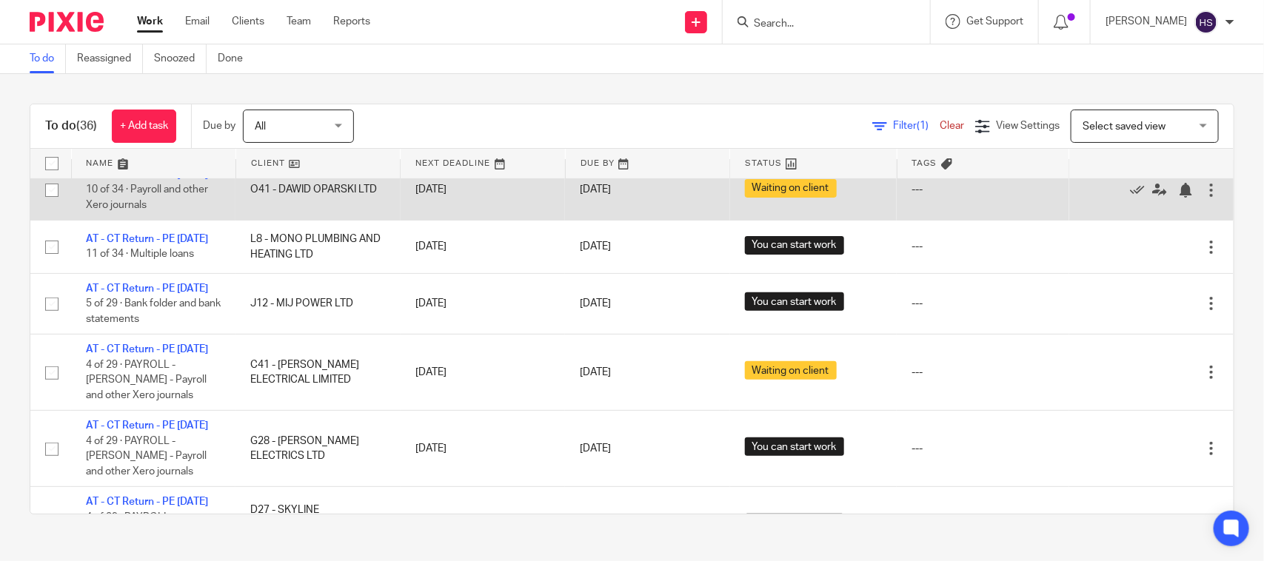
scroll to position [0, 0]
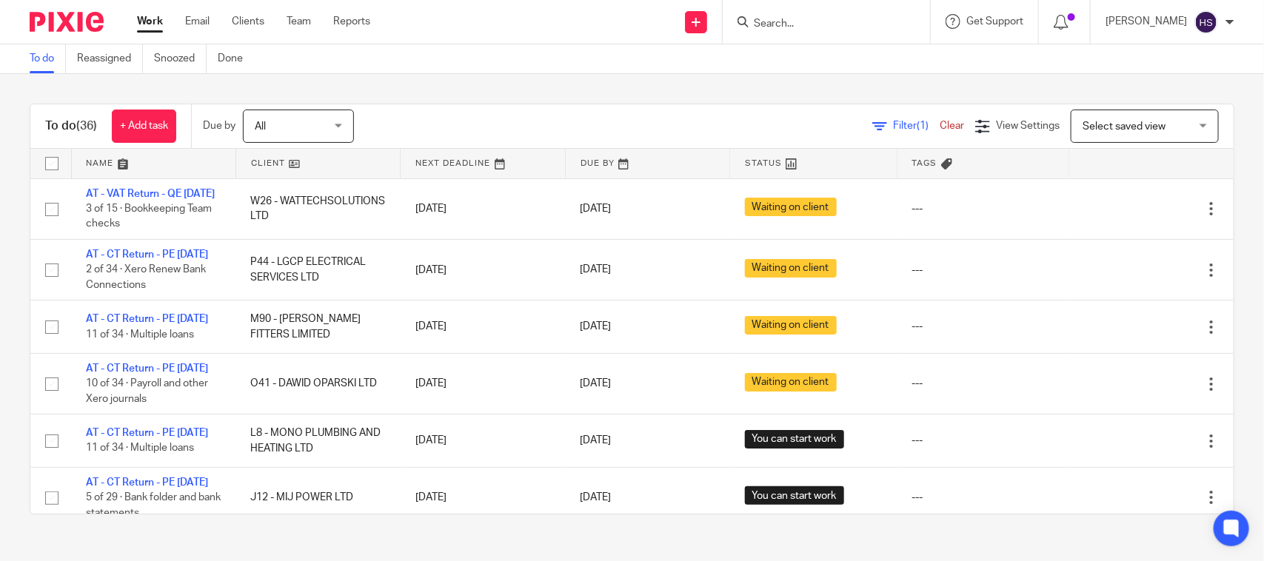
click at [152, 22] on link "Work" at bounding box center [150, 21] width 26 height 15
click at [750, 160] on link at bounding box center [813, 164] width 166 height 30
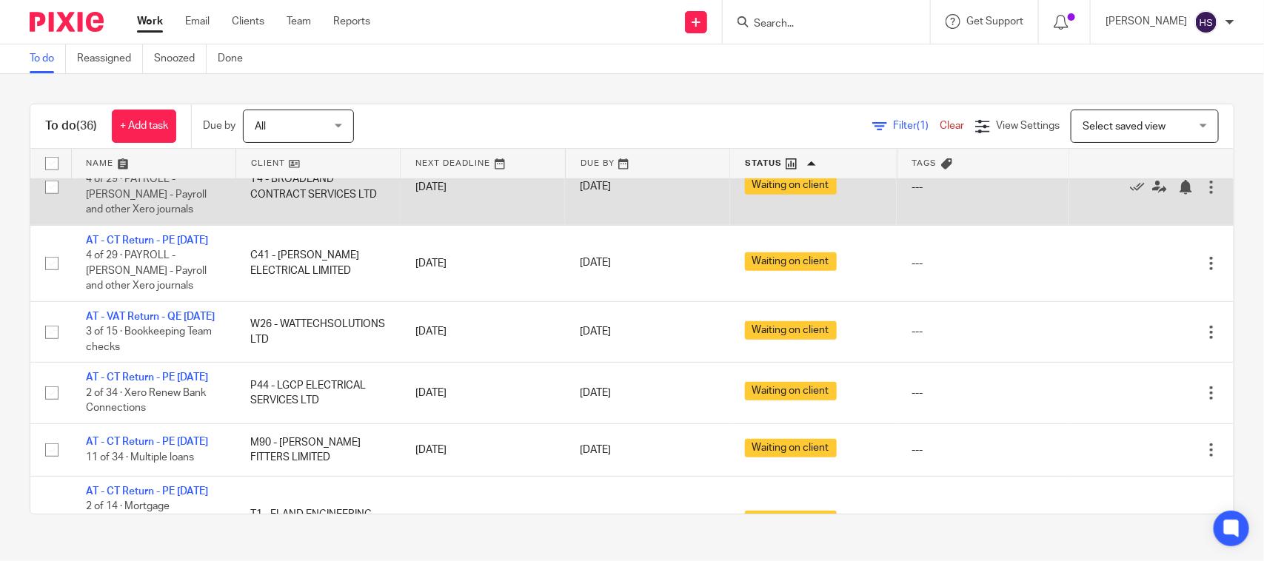
scroll to position [278, 0]
